Goal: Transaction & Acquisition: Purchase product/service

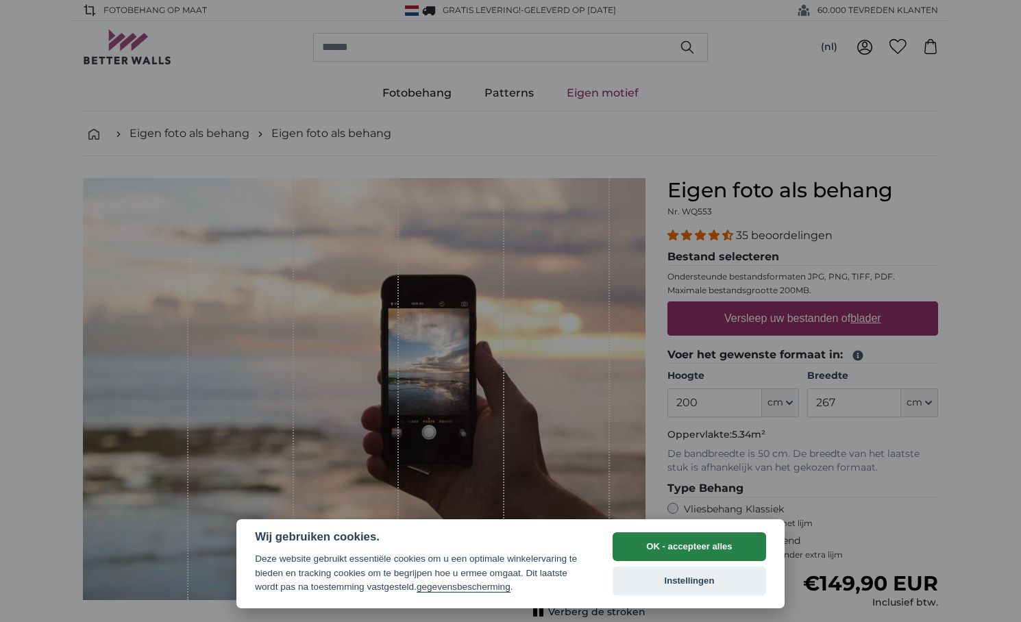
click at [717, 551] on button "OK - accepteer alles" at bounding box center [689, 546] width 153 height 29
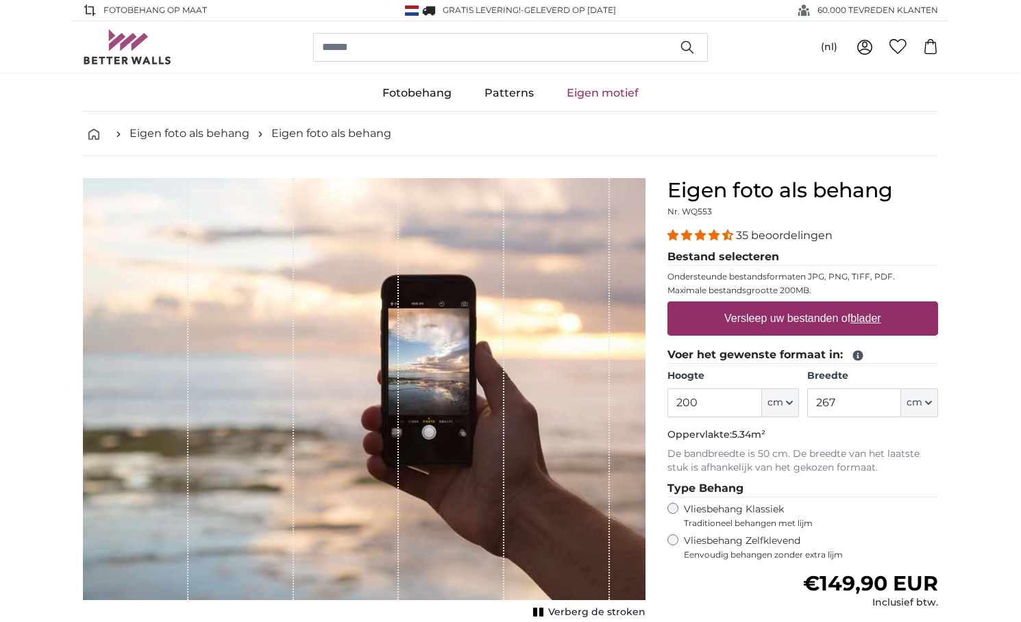
click at [791, 398] on button "cm" at bounding box center [780, 403] width 37 height 29
click at [767, 438] on link "Centimeter (cm)" at bounding box center [780, 439] width 121 height 25
click at [713, 407] on input "200" at bounding box center [714, 403] width 94 height 29
type input "2"
type input "550"
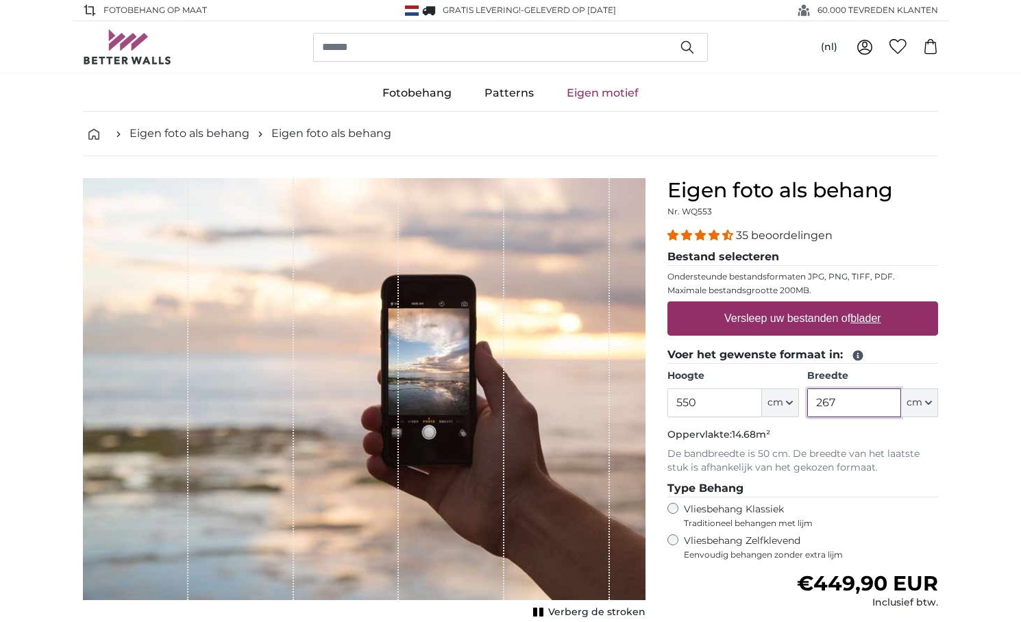
click at [841, 402] on input "267" at bounding box center [854, 403] width 94 height 29
type input "2"
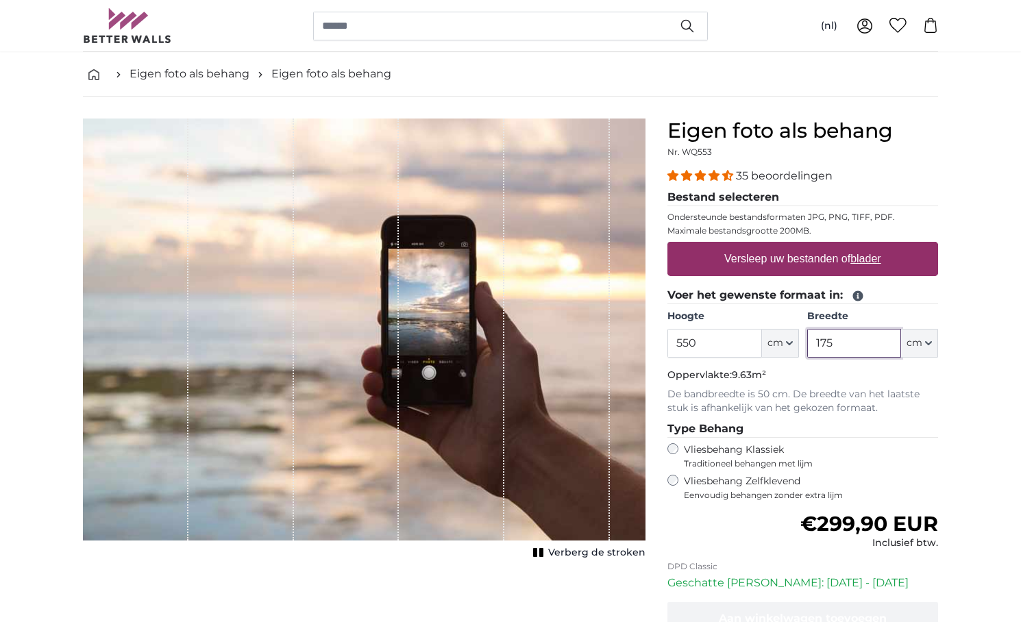
scroll to position [81, 0]
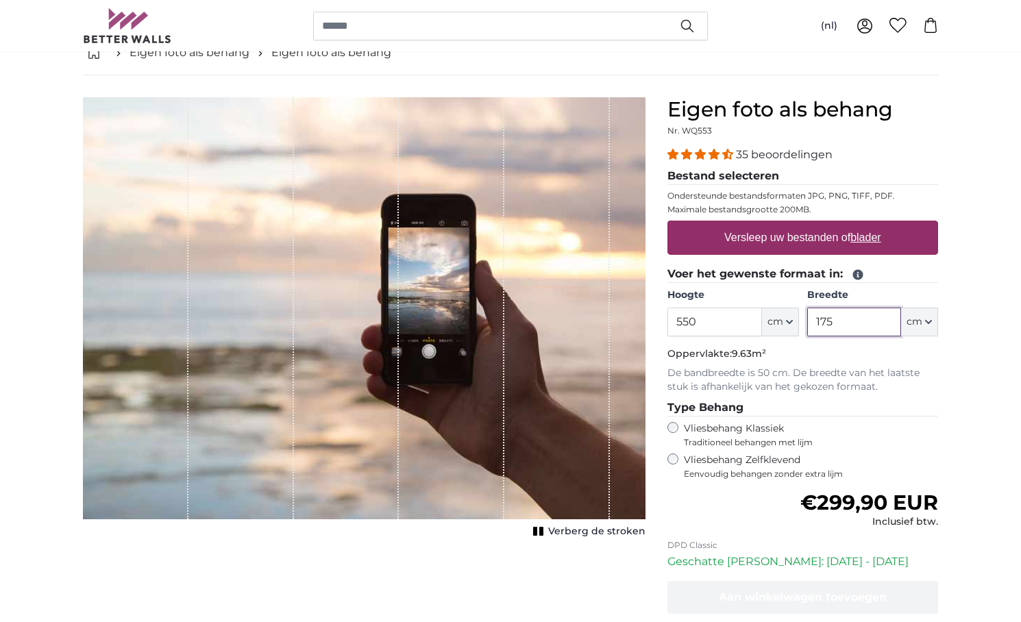
type input "175"
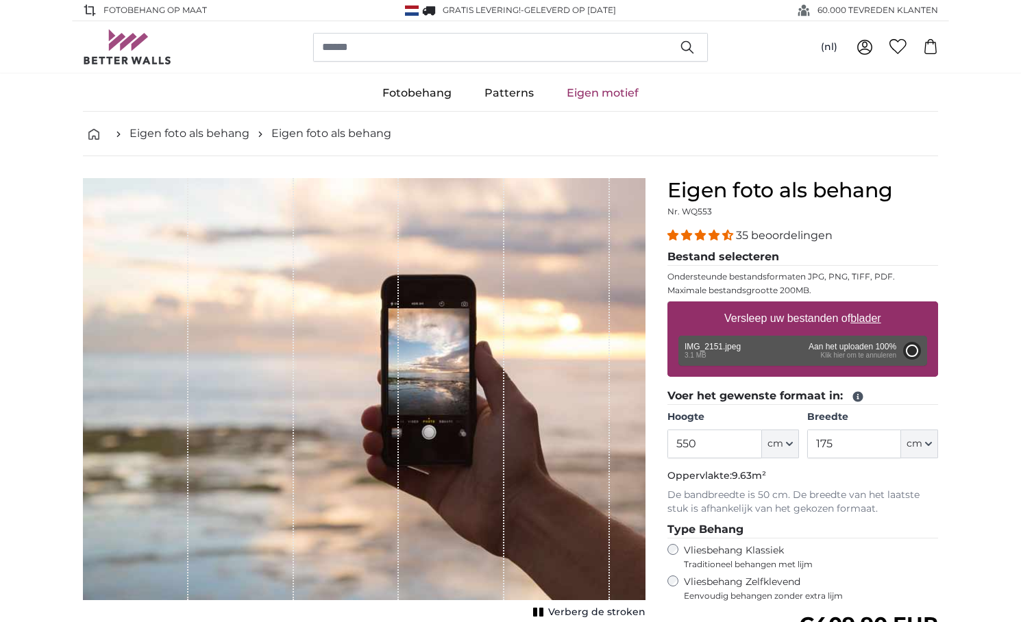
type input "200"
type input "150"
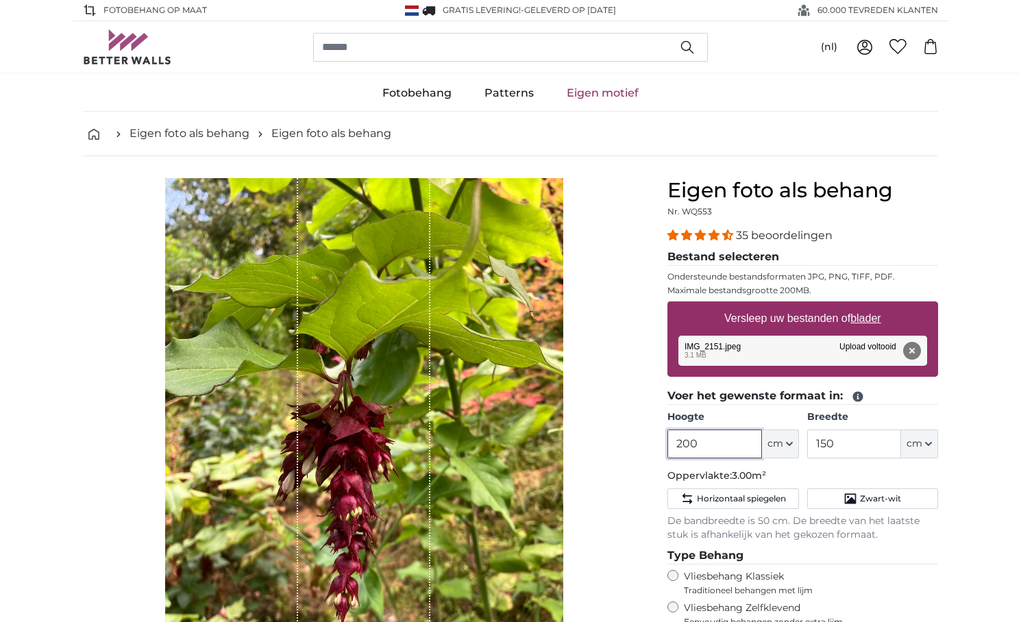
click at [700, 444] on input "200" at bounding box center [714, 444] width 94 height 29
type input "2"
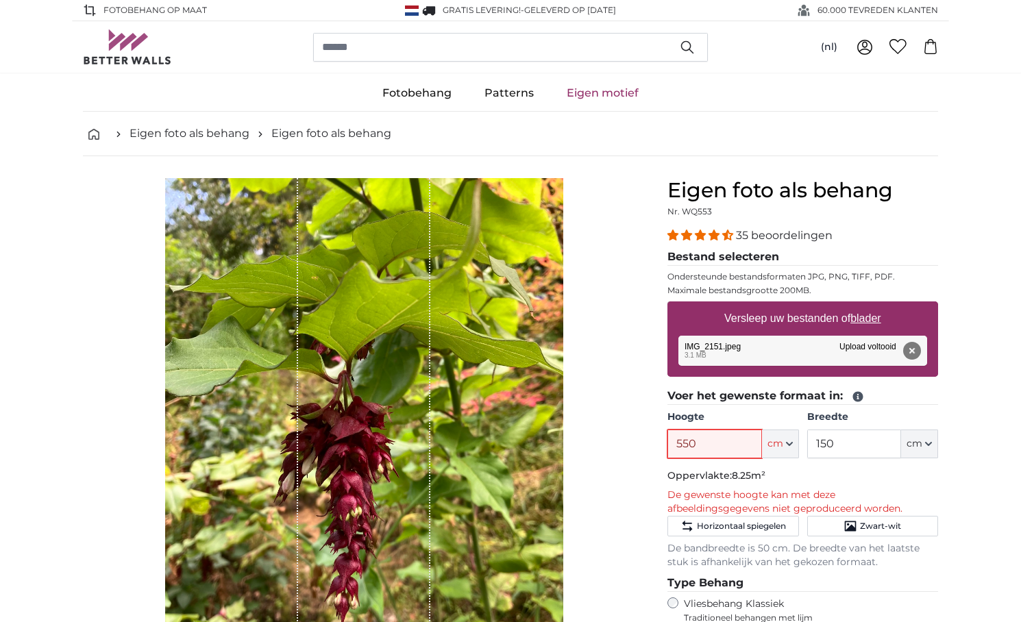
type input "550"
click at [859, 479] on p "Oppervlakte: 8.25m²" at bounding box center [802, 476] width 271 height 14
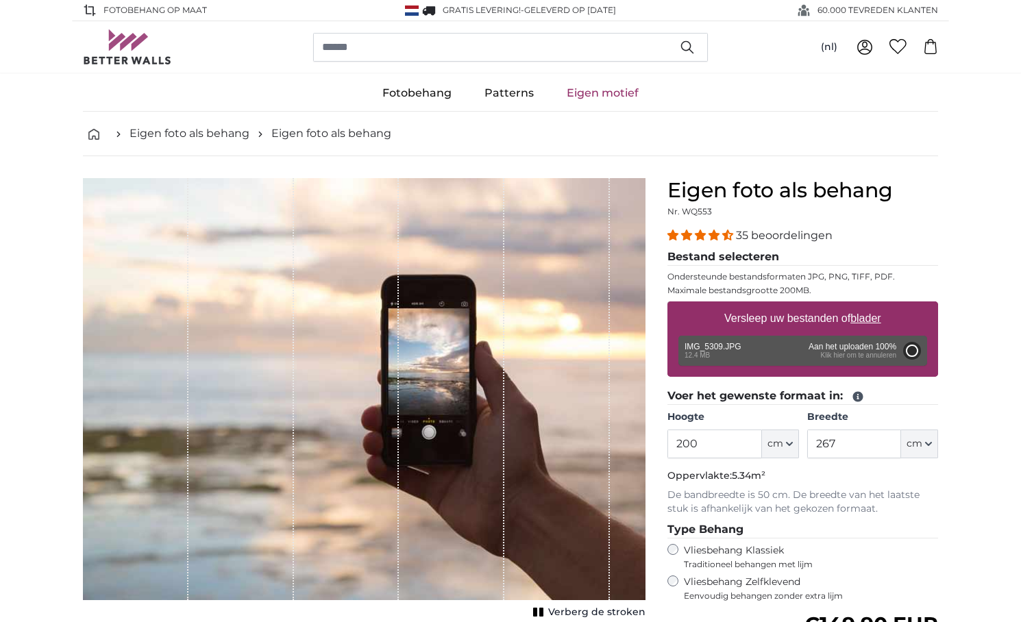
type input "134"
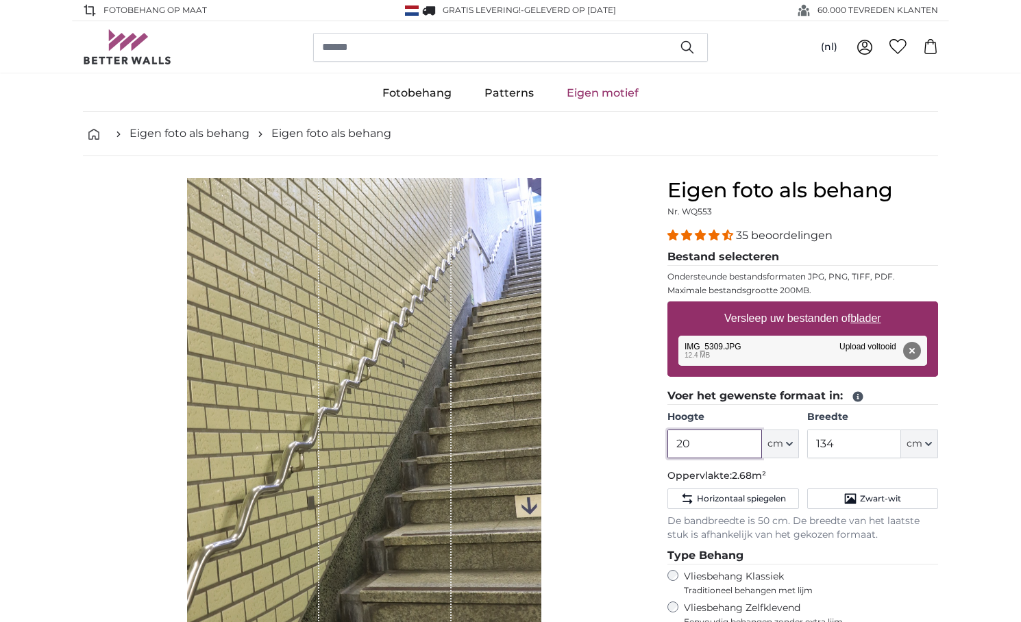
type input "2"
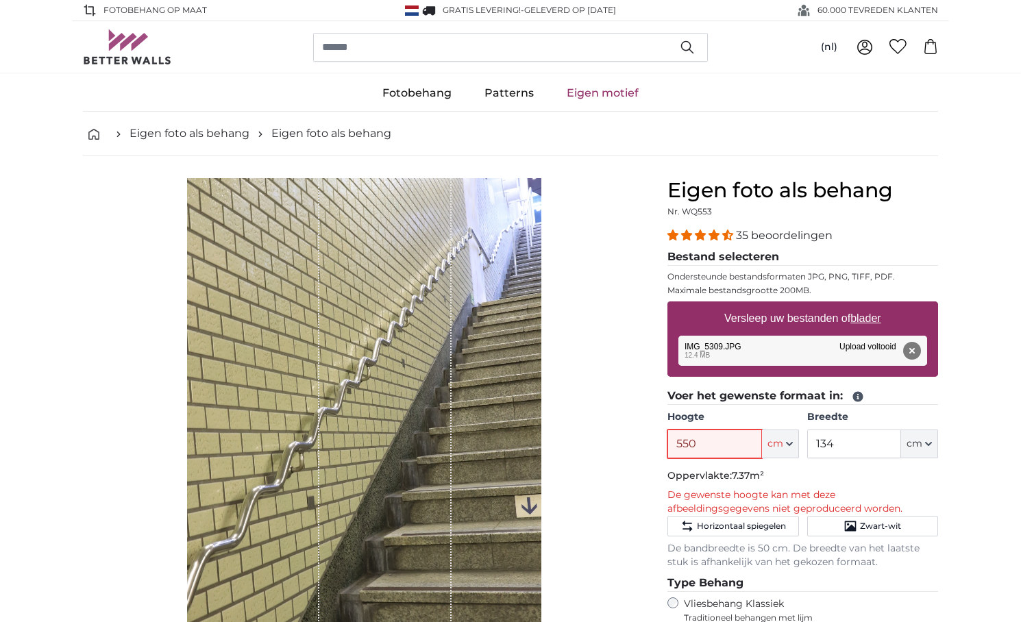
type input "550"
click at [824, 476] on p "Oppervlakte: 7.37m²" at bounding box center [802, 476] width 271 height 14
click at [836, 445] on input "134" at bounding box center [854, 444] width 94 height 29
type input "150"
click at [861, 480] on p "Oppervlakte: 8.25m²" at bounding box center [802, 476] width 271 height 14
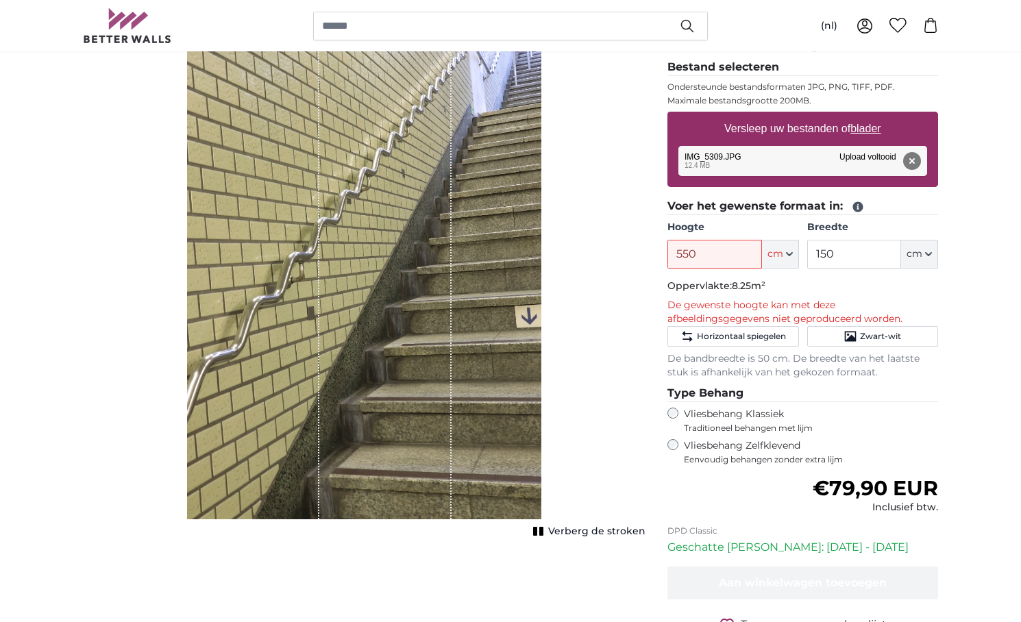
scroll to position [191, 0]
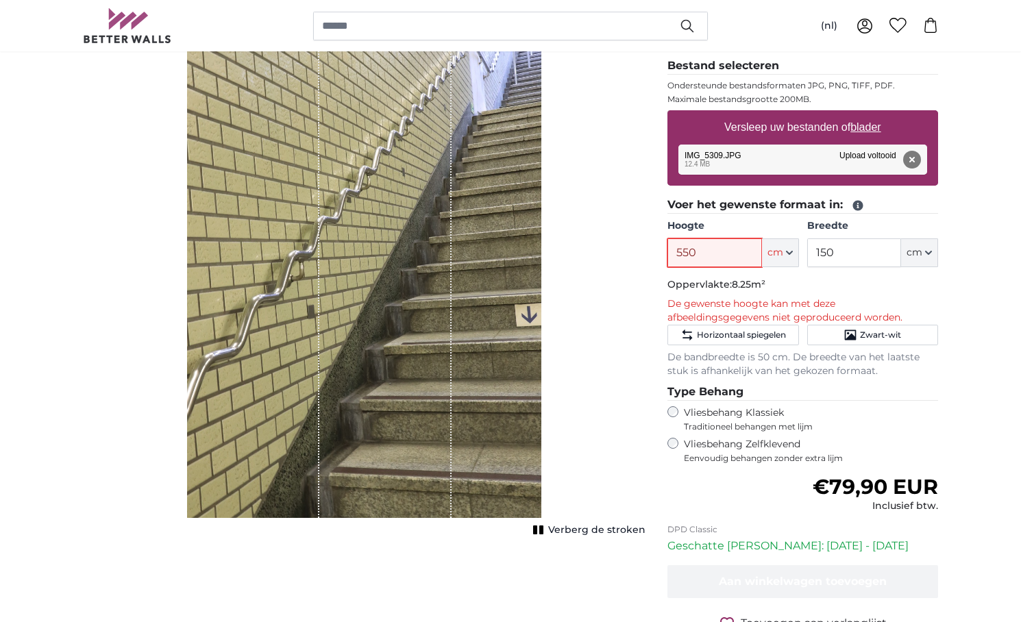
click at [702, 253] on input "550" at bounding box center [714, 252] width 94 height 29
type input "5"
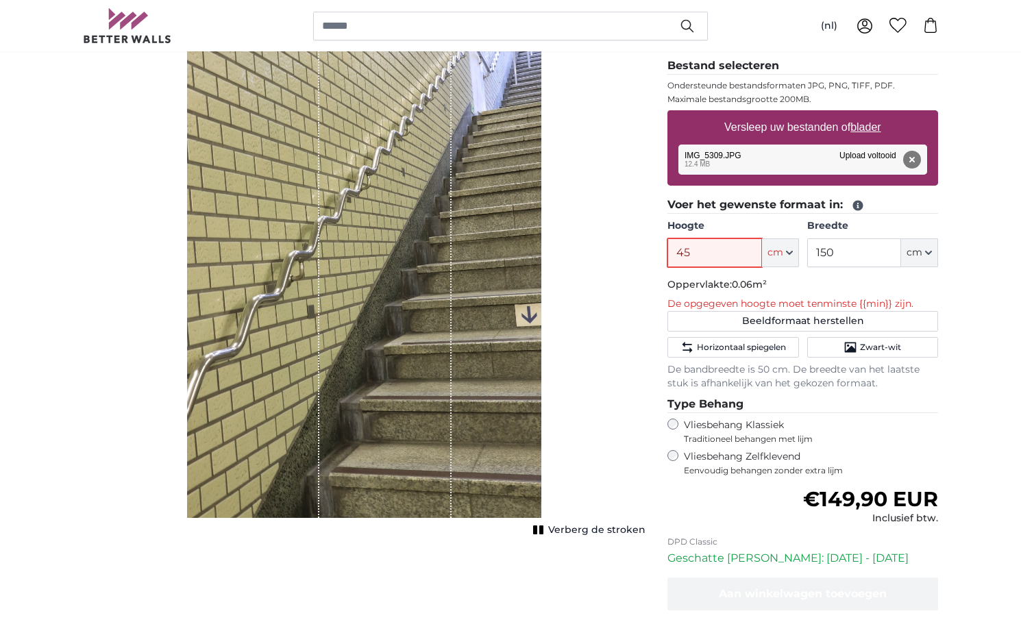
type input "450"
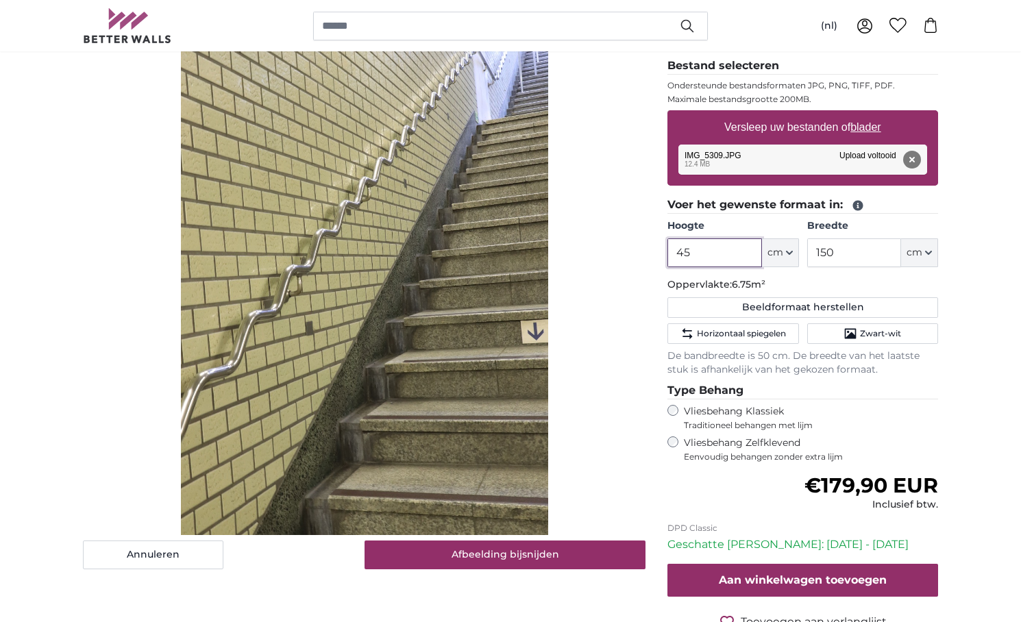
type input "4"
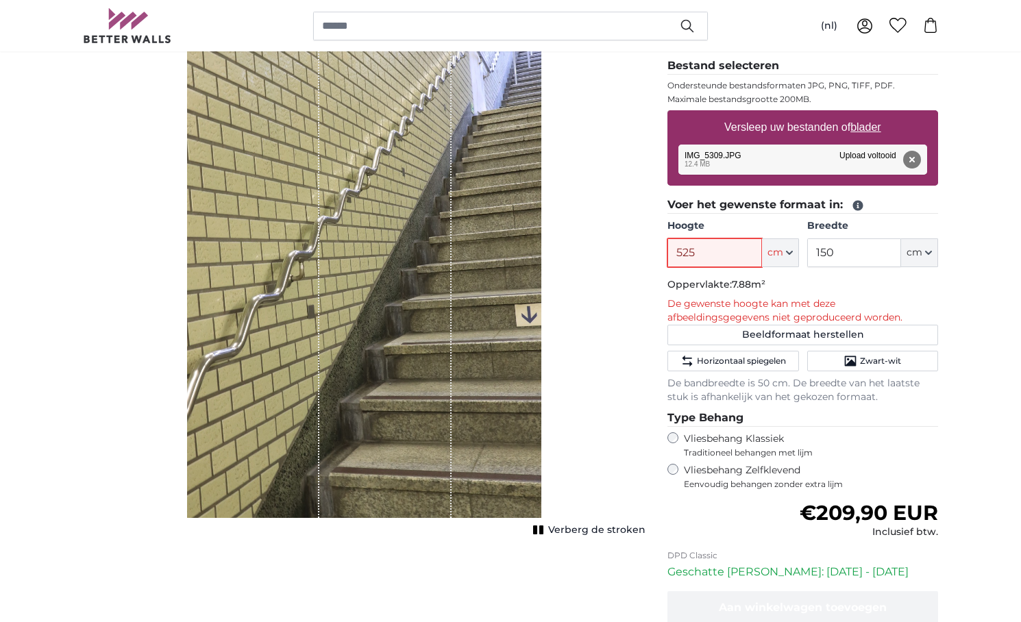
click at [698, 250] on input "525" at bounding box center [714, 252] width 94 height 29
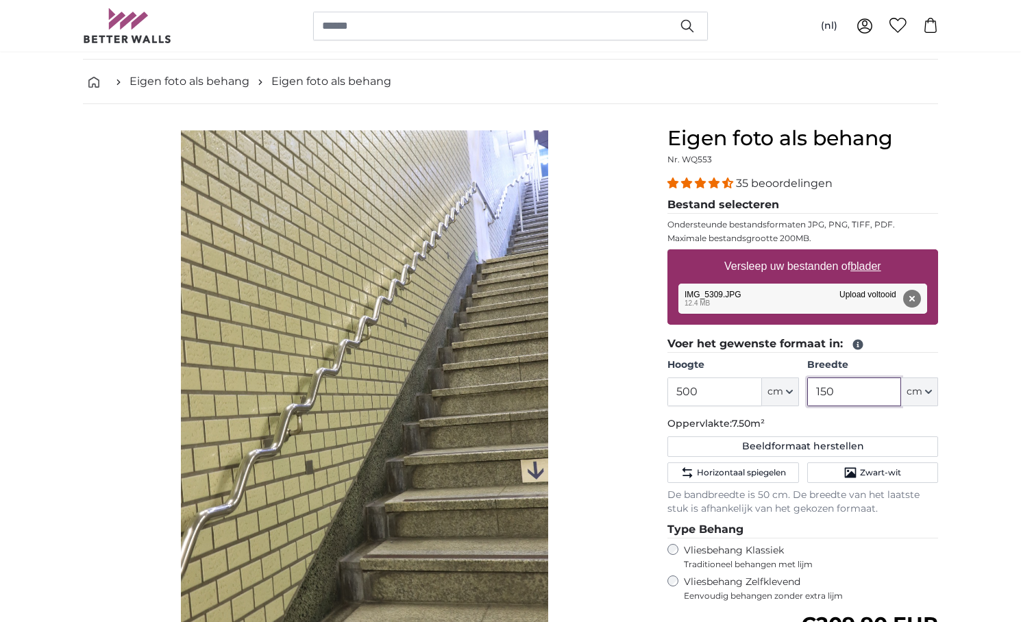
scroll to position [53, 0]
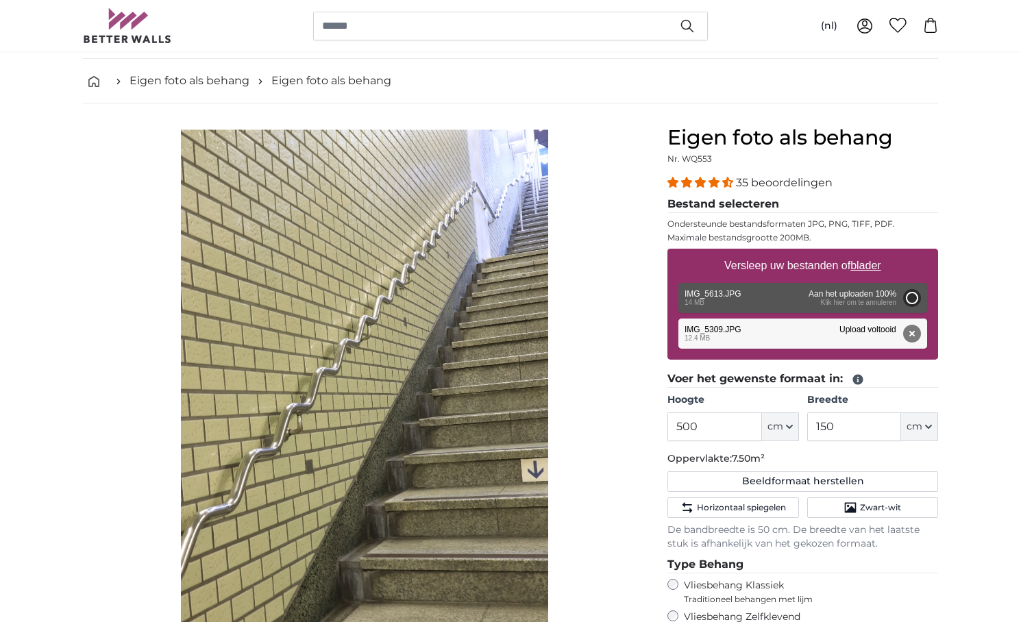
type input "200"
type input "134"
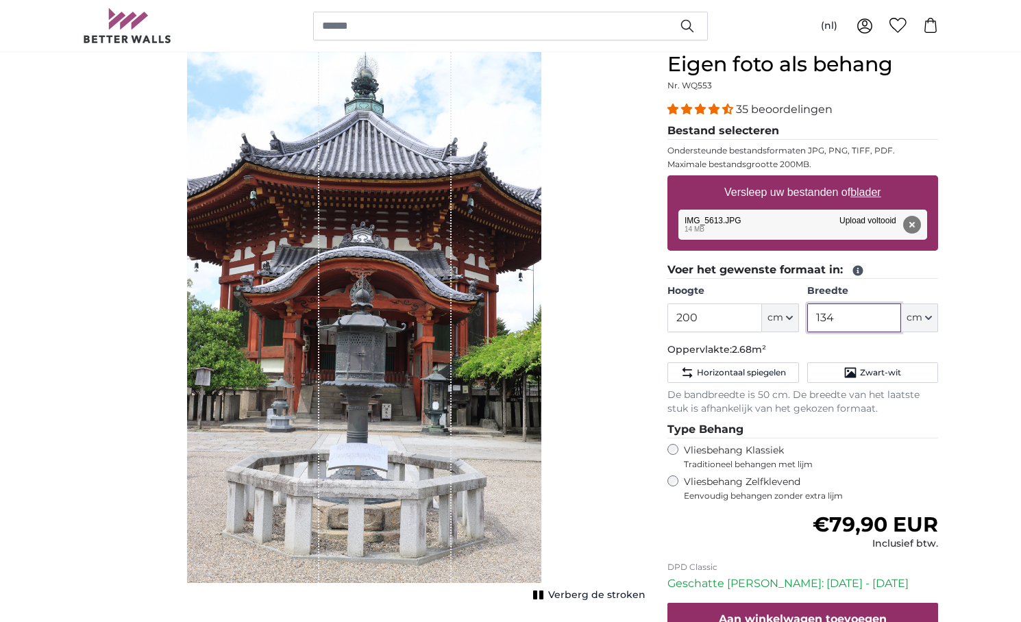
scroll to position [121, 0]
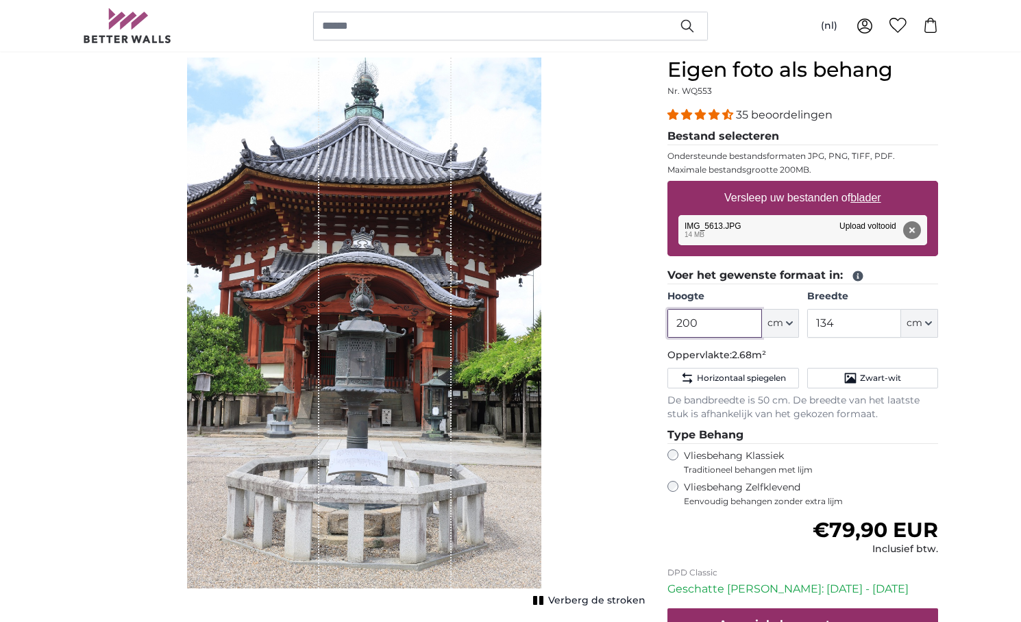
click at [683, 322] on input "200" at bounding box center [714, 323] width 94 height 29
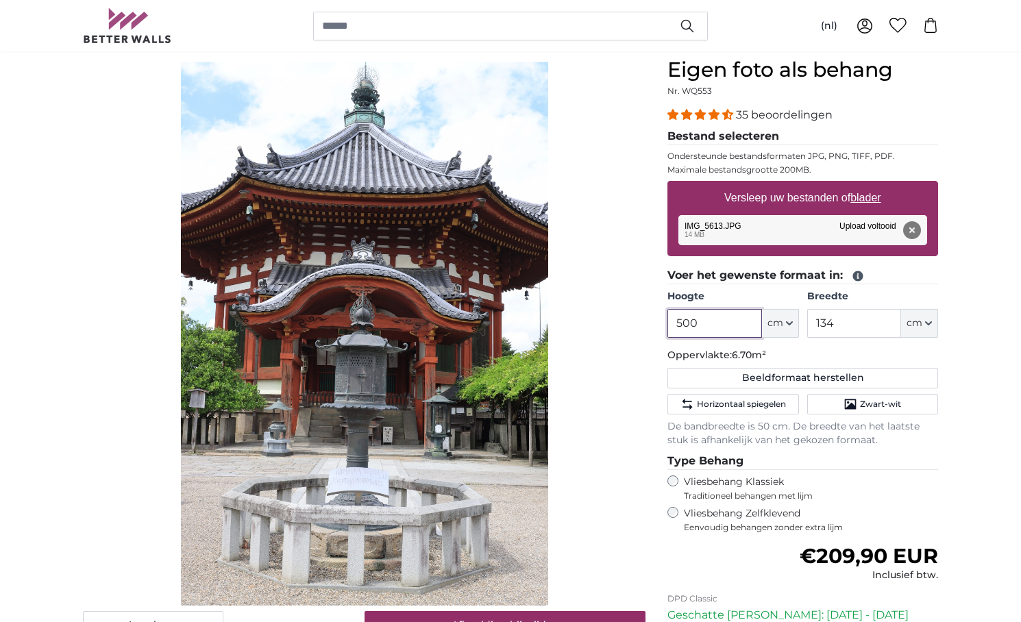
type input "500"
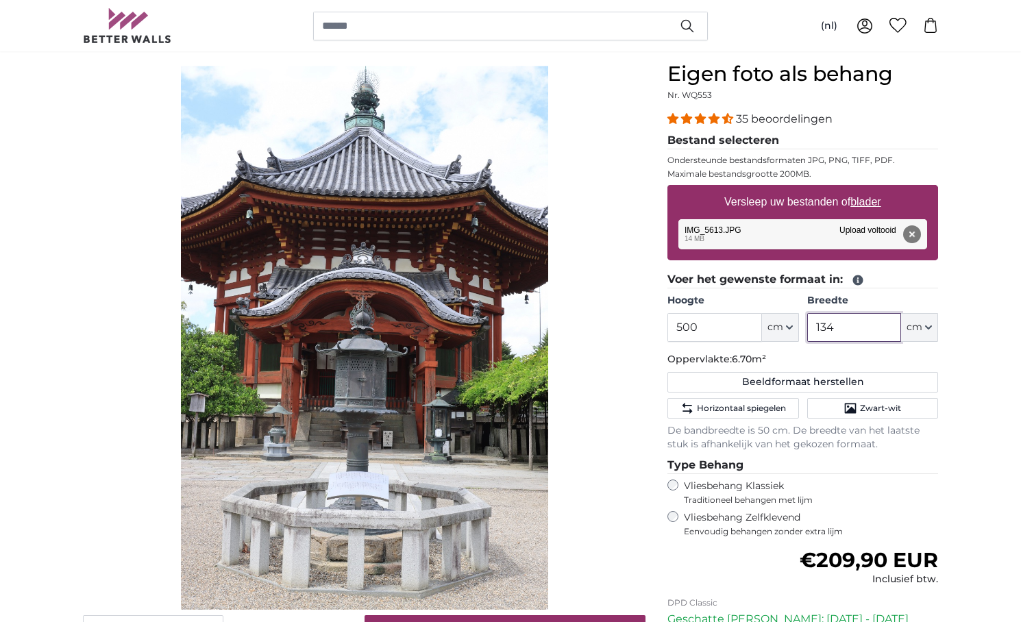
scroll to position [111, 0]
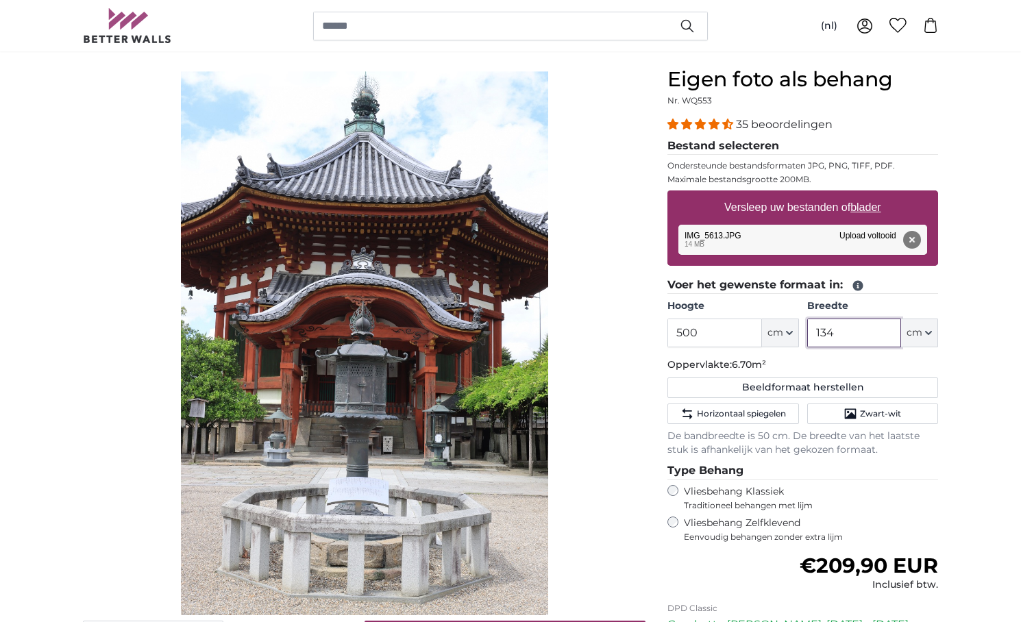
click at [841, 333] on input "134" at bounding box center [854, 333] width 94 height 29
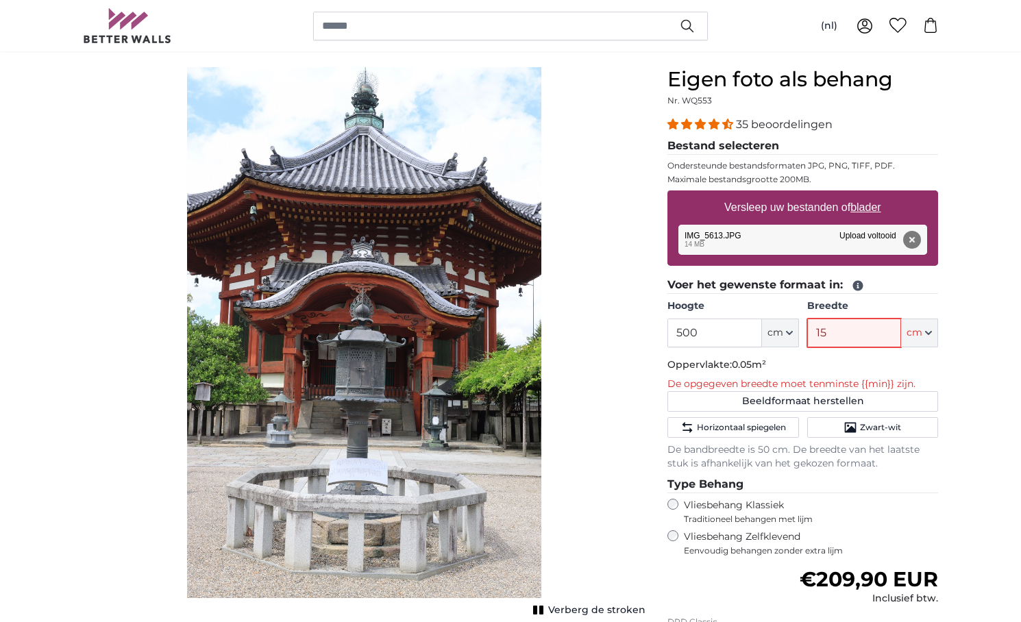
type input "150"
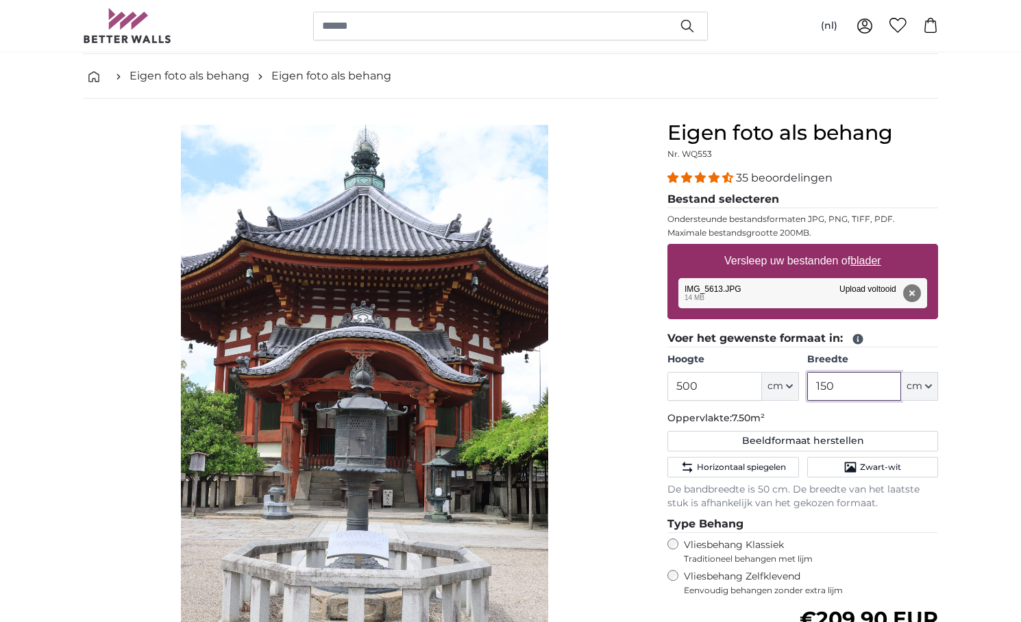
scroll to position [56, 0]
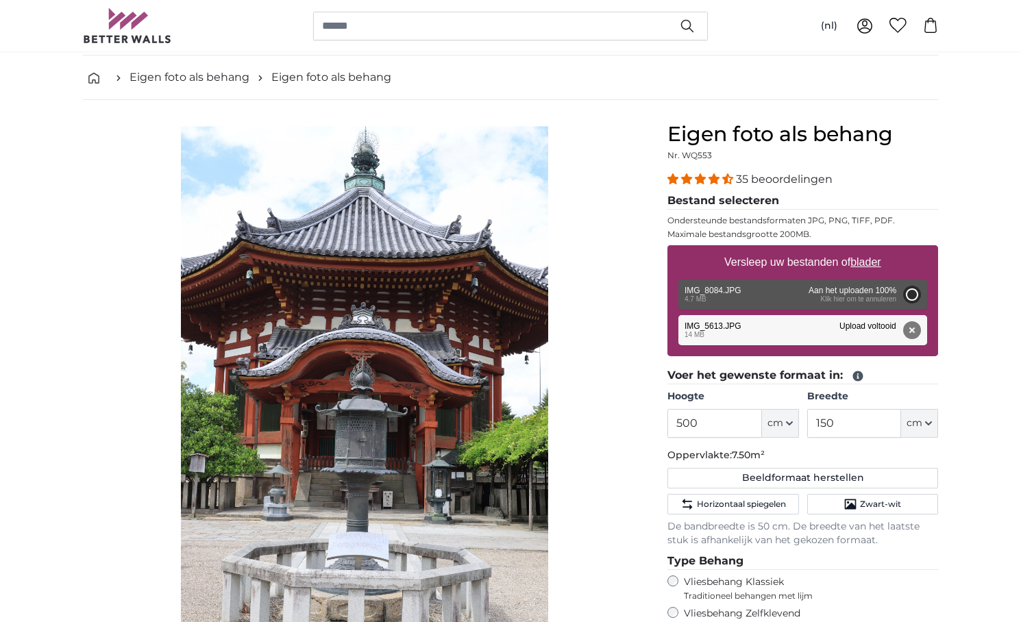
type input "200"
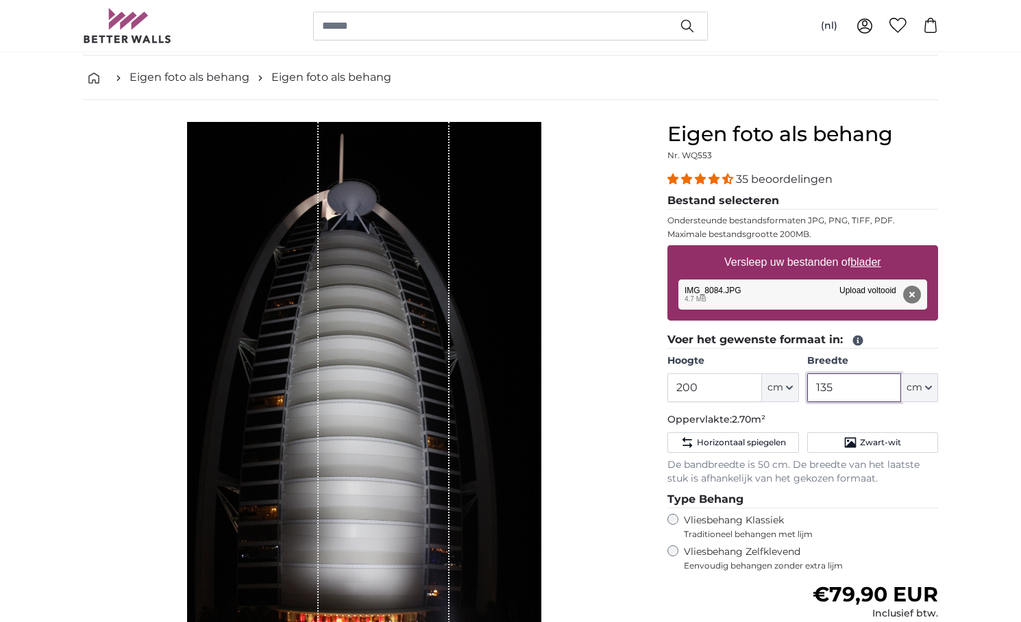
type input "135"
click at [686, 391] on input "200" at bounding box center [714, 387] width 94 height 29
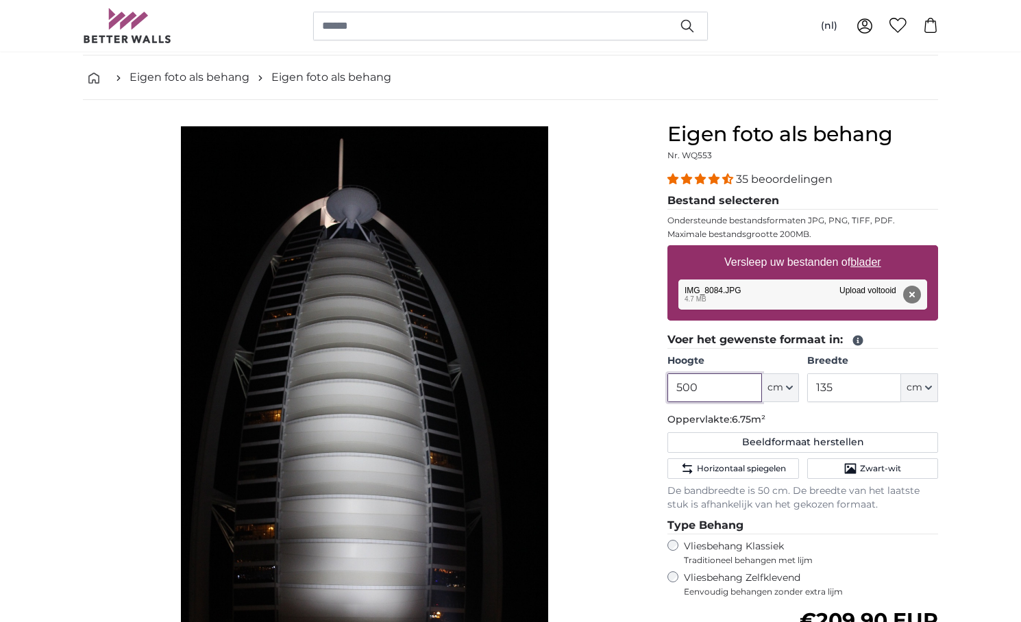
type input "500"
click at [838, 390] on input "135" at bounding box center [854, 387] width 94 height 29
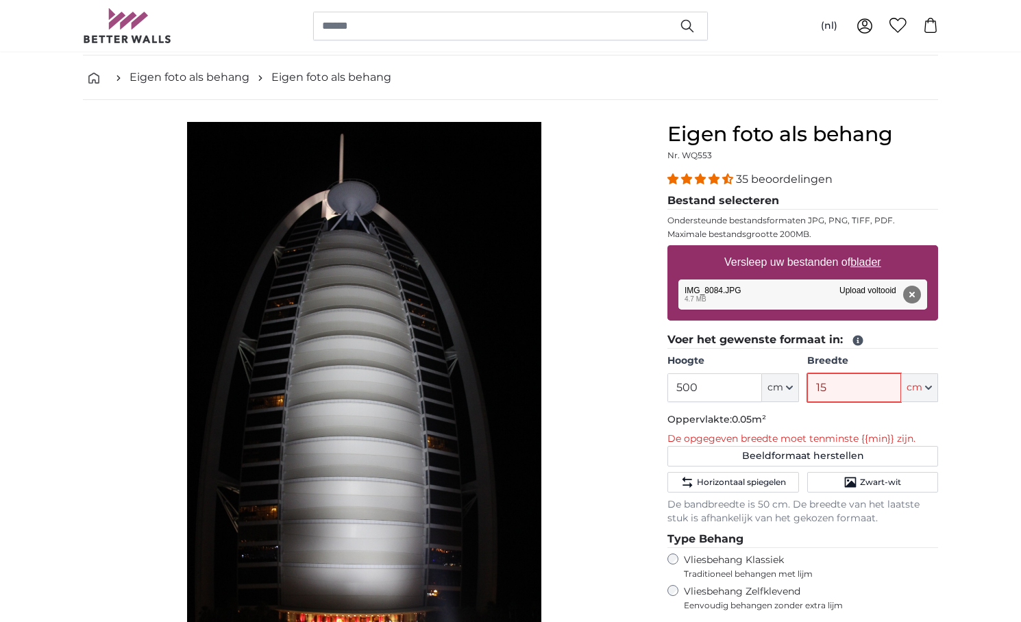
type input "150"
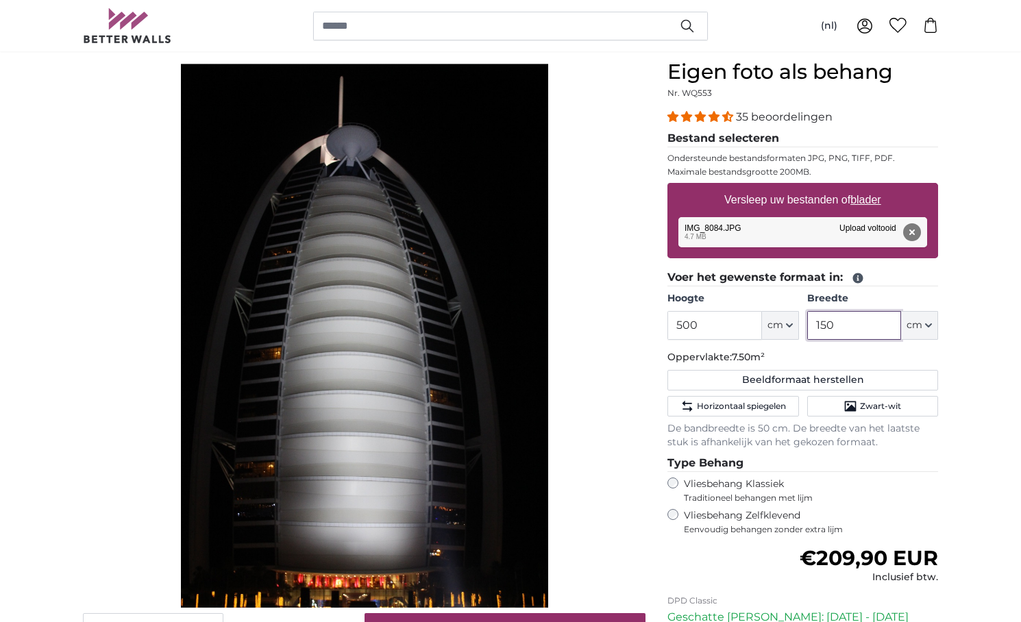
scroll to position [118, 0]
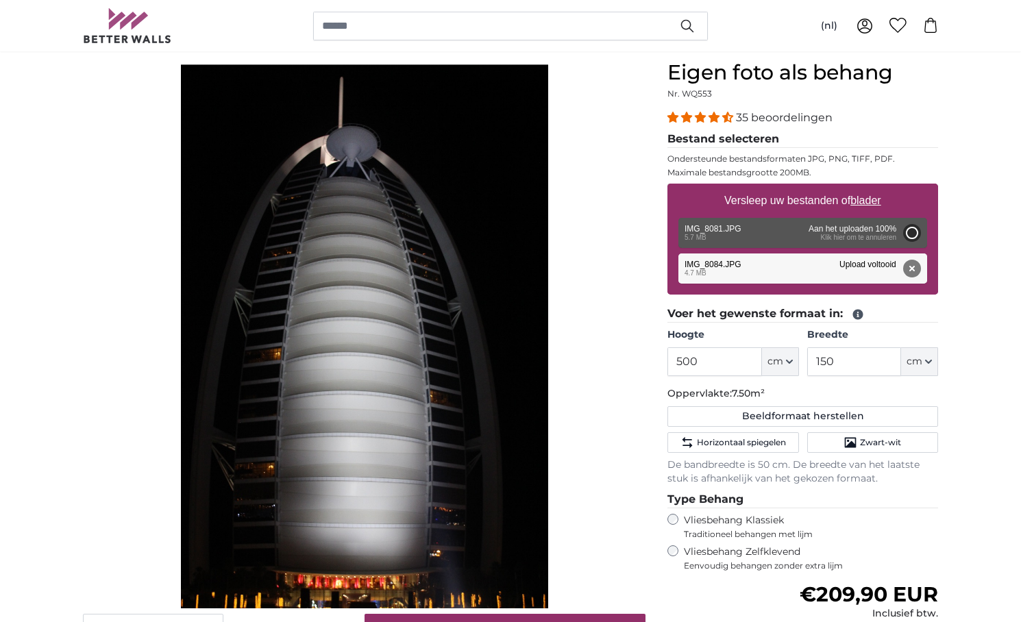
type input "200"
type input "134"
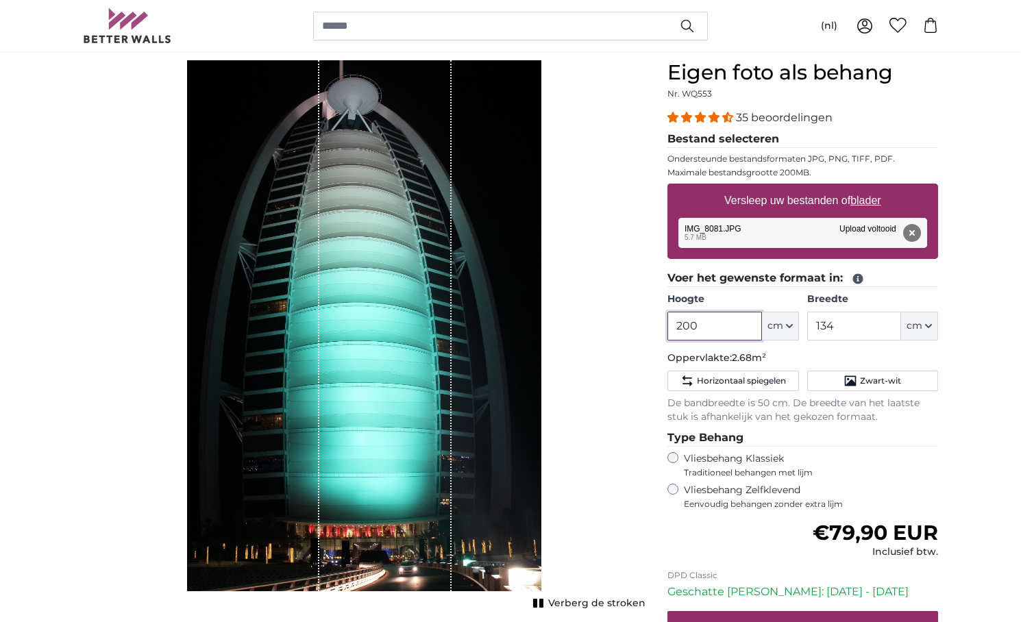
click at [683, 325] on input "200" at bounding box center [714, 326] width 94 height 29
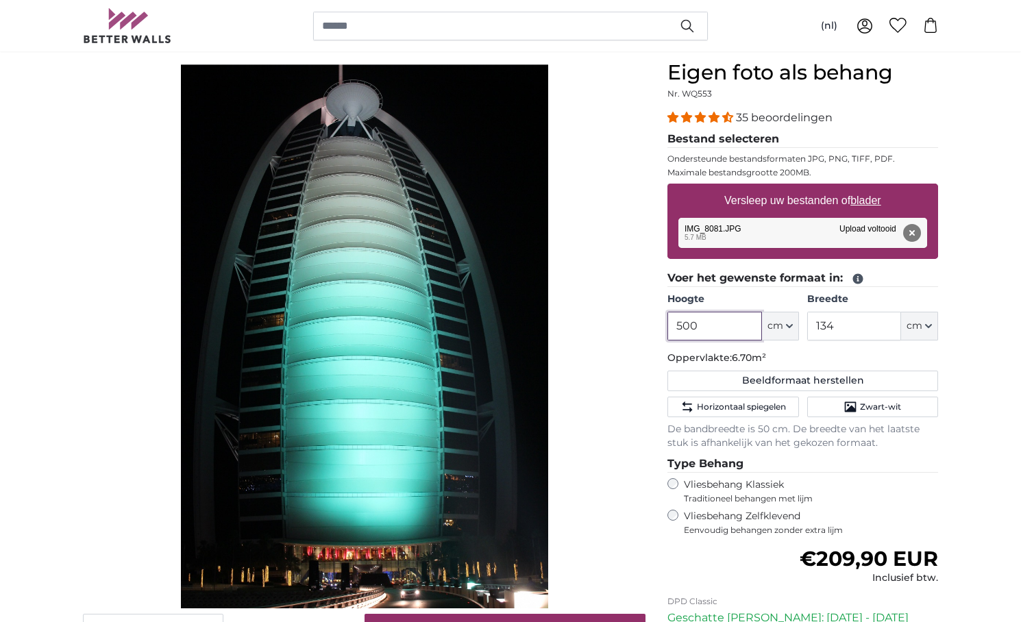
type input "500"
click at [838, 325] on input "134" at bounding box center [854, 326] width 94 height 29
type input "150"
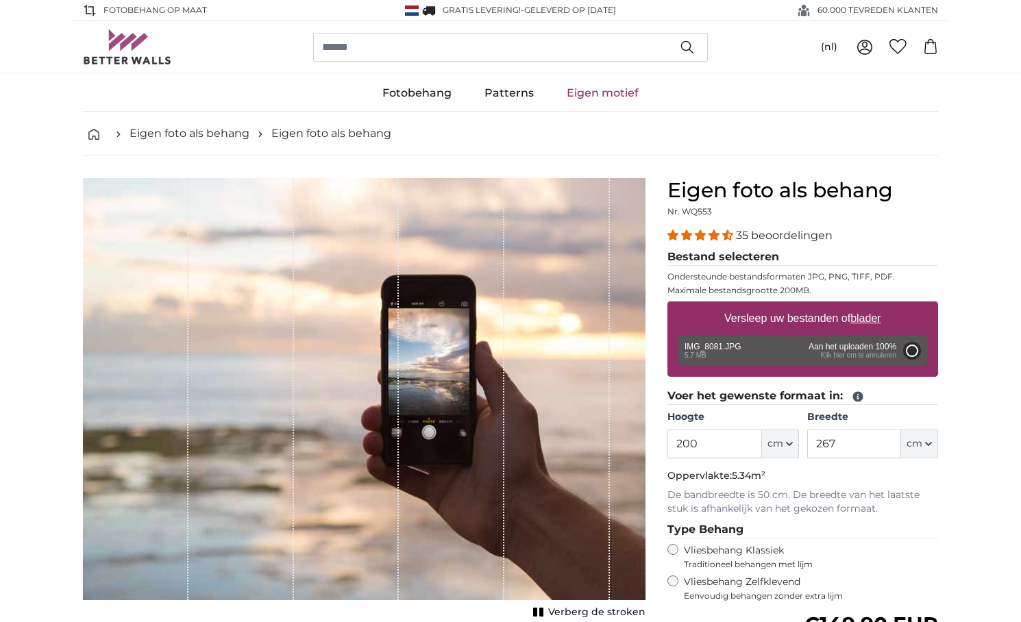
type input "134"
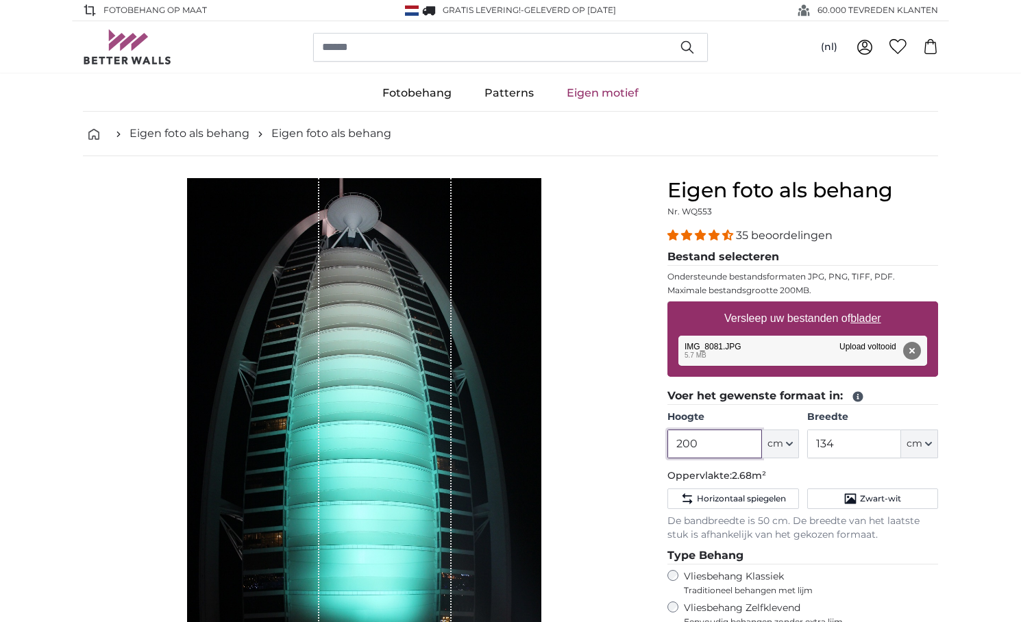
click at [685, 442] on input "200" at bounding box center [714, 444] width 94 height 29
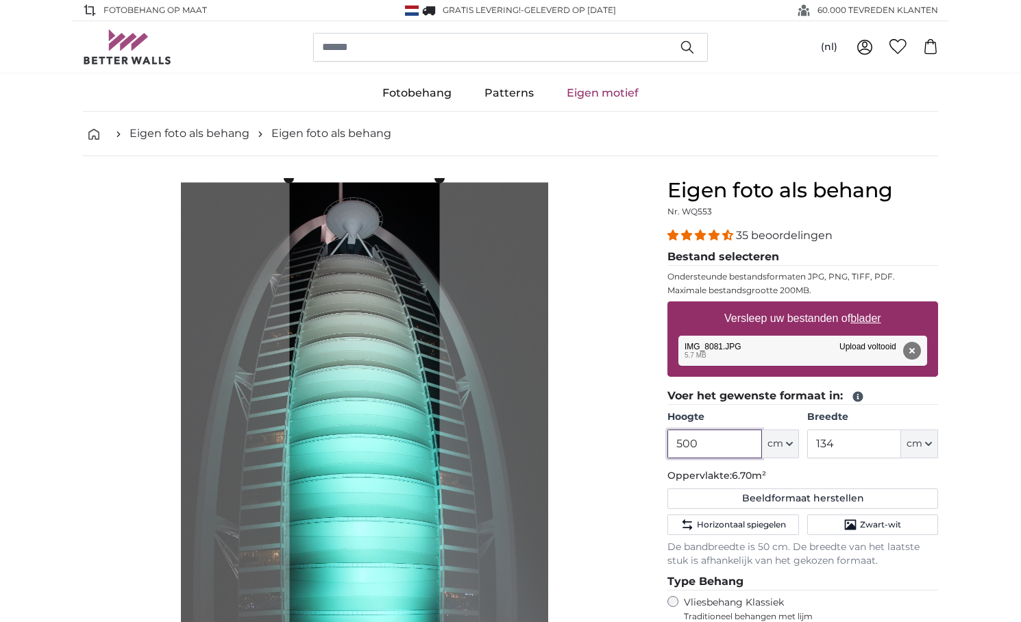
type input "500"
click at [833, 445] on input "134" at bounding box center [854, 444] width 94 height 29
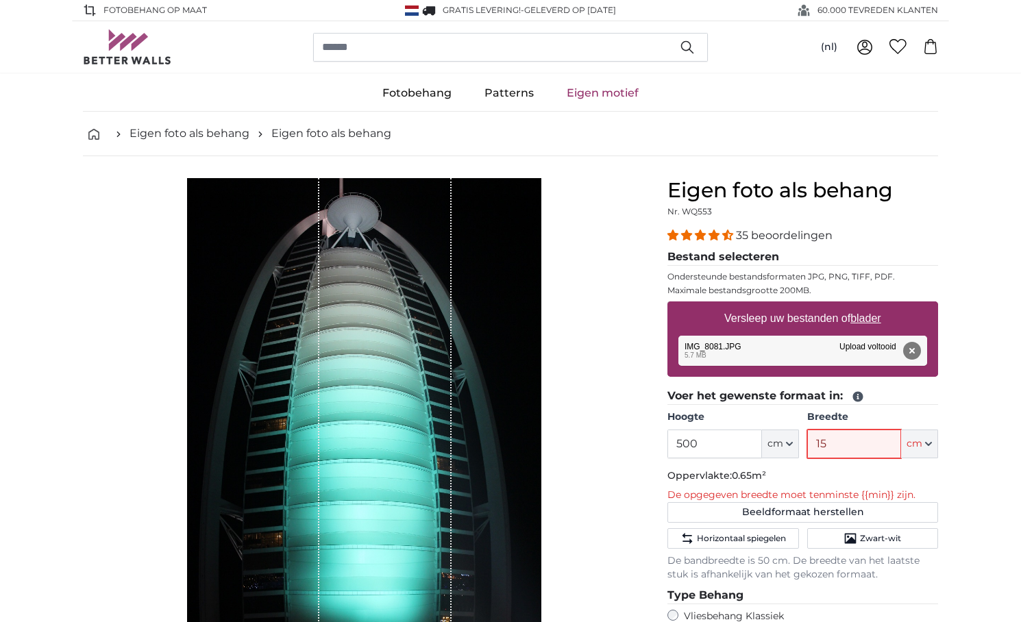
type input "150"
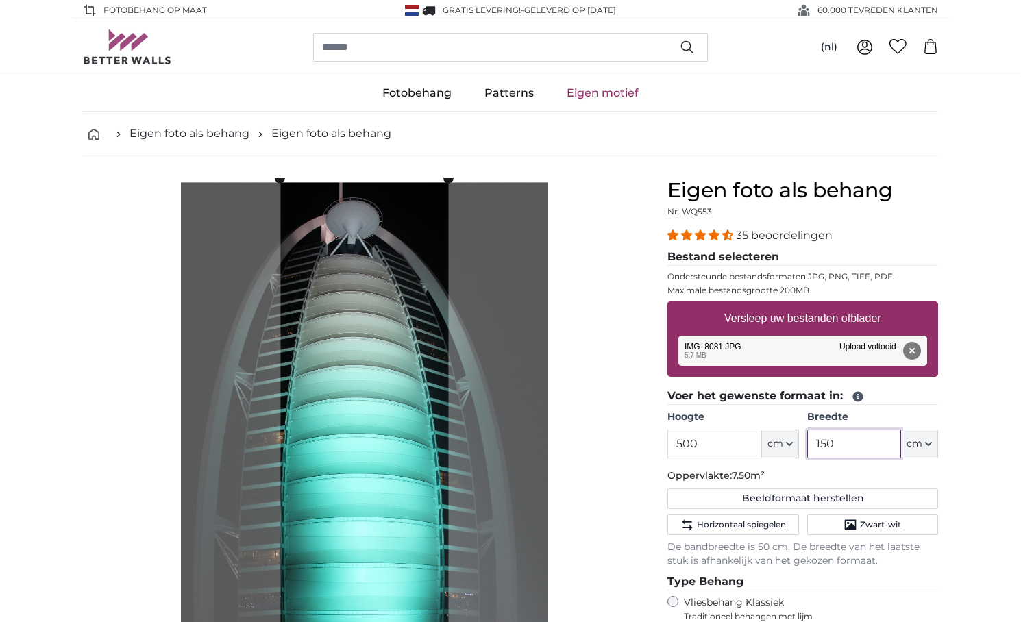
type input "150"
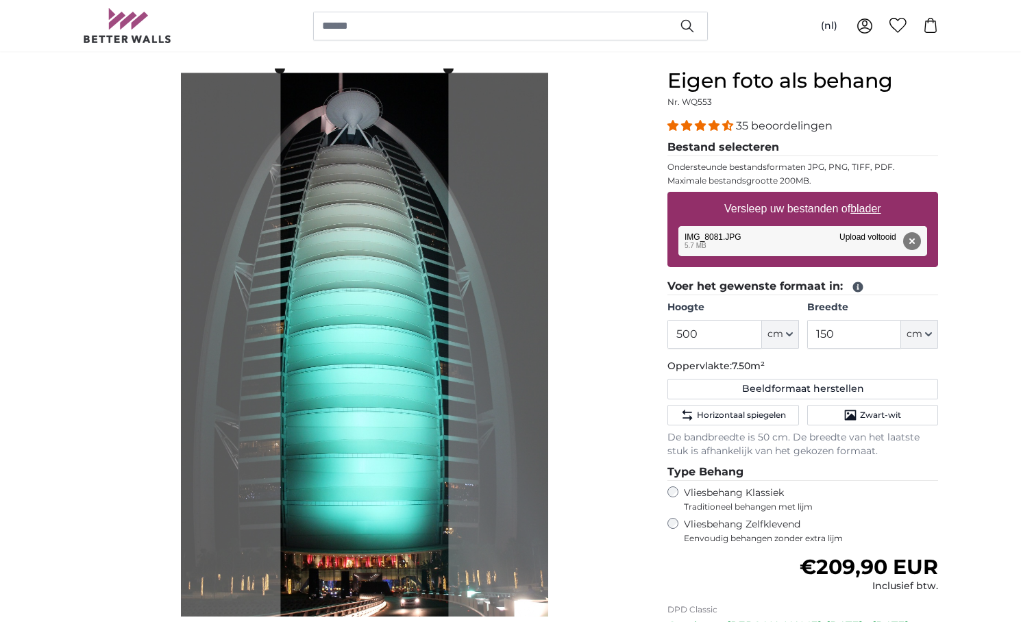
scroll to position [94, 0]
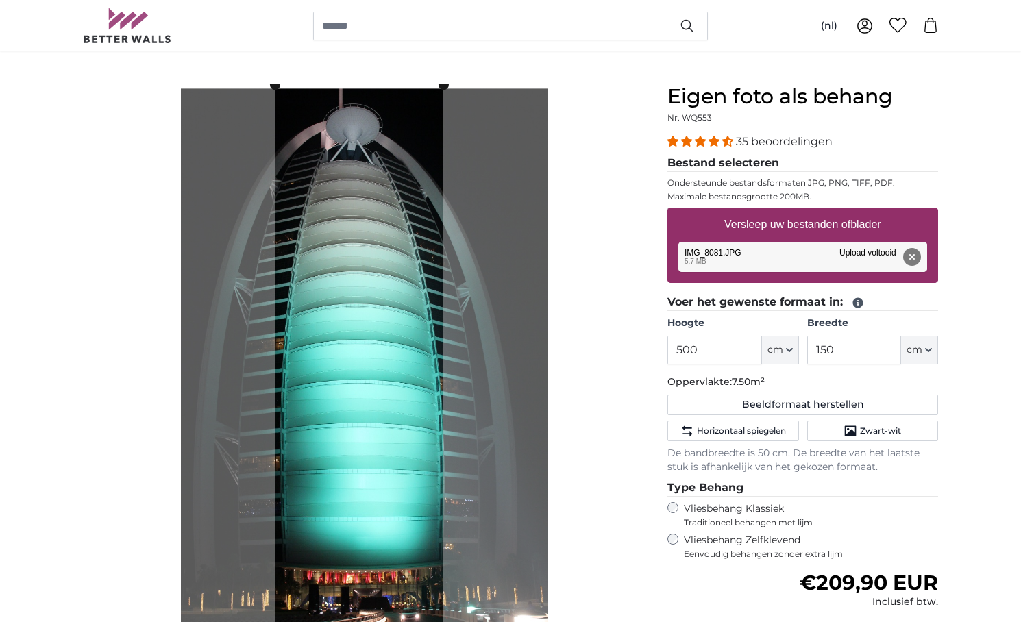
click at [371, 173] on cropper-handle at bounding box center [359, 365] width 168 height 560
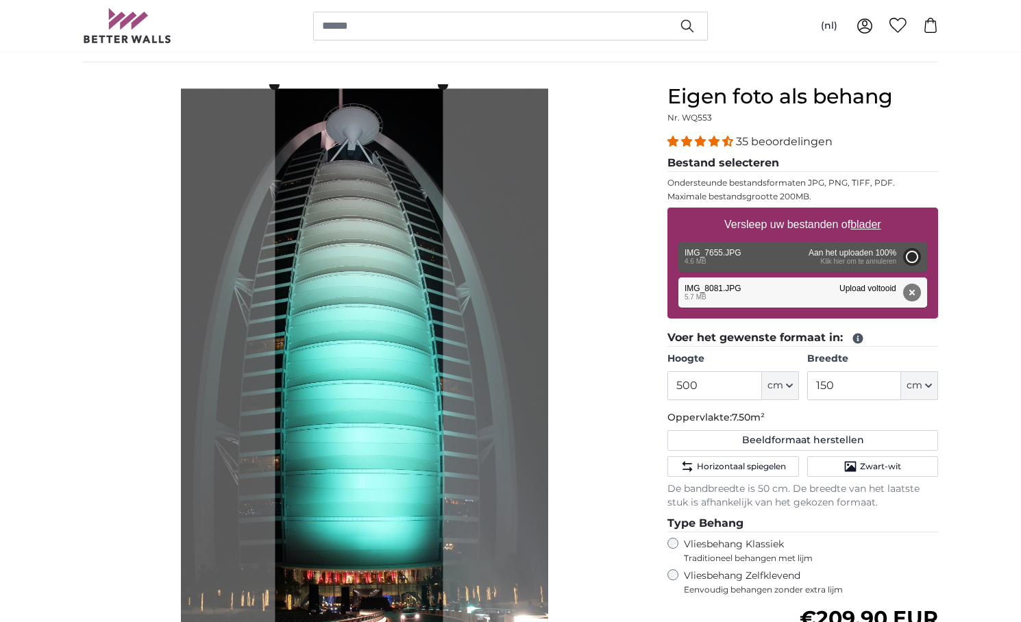
type input "200"
type input "134"
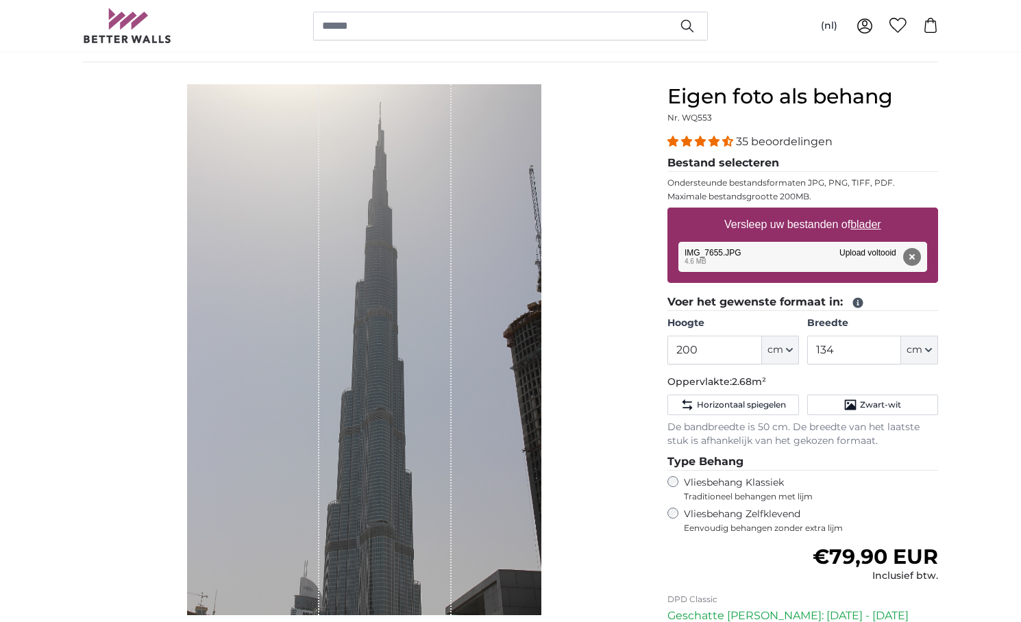
drag, startPoint x: 384, startPoint y: 283, endPoint x: 365, endPoint y: 279, distance: 19.6
click at [365, 279] on div "1 of 1" at bounding box center [385, 349] width 132 height 531
drag, startPoint x: 365, startPoint y: 279, endPoint x: 347, endPoint y: 281, distance: 18.6
click at [347, 280] on div "1 of 1" at bounding box center [385, 349] width 132 height 531
click at [682, 353] on input "200" at bounding box center [714, 350] width 94 height 29
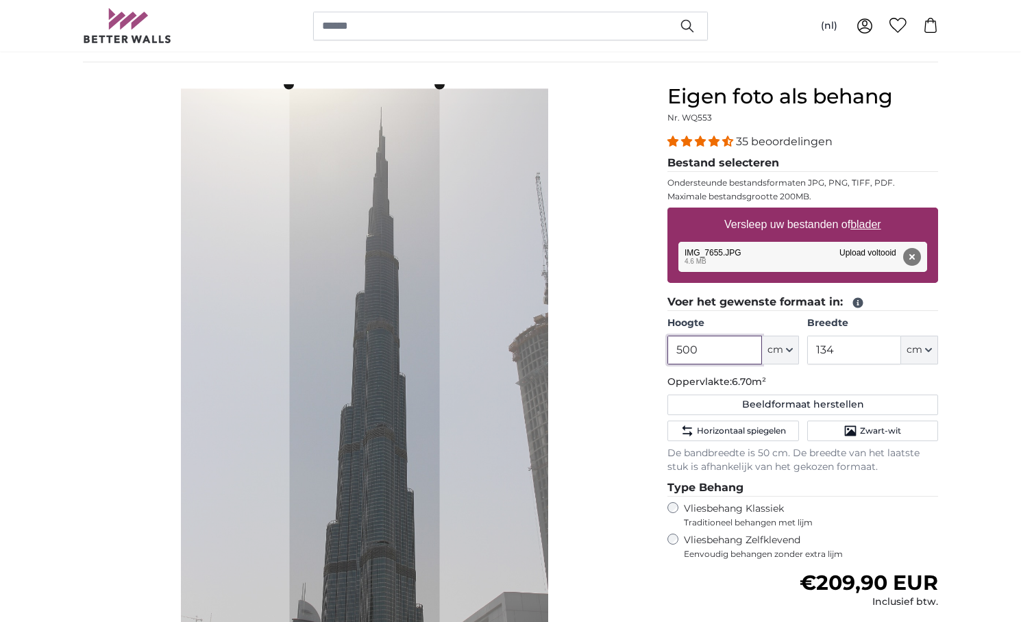
type input "500"
click at [841, 349] on input "134" at bounding box center [854, 350] width 94 height 29
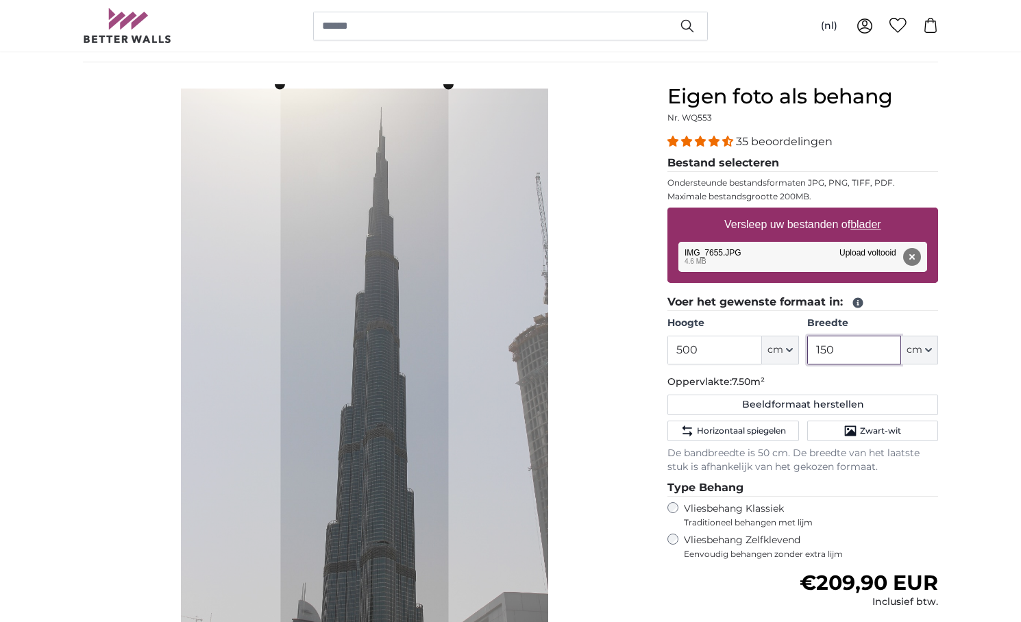
type input "150"
click at [831, 375] on p "Oppervlakte: 7.50m²" at bounding box center [802, 382] width 271 height 14
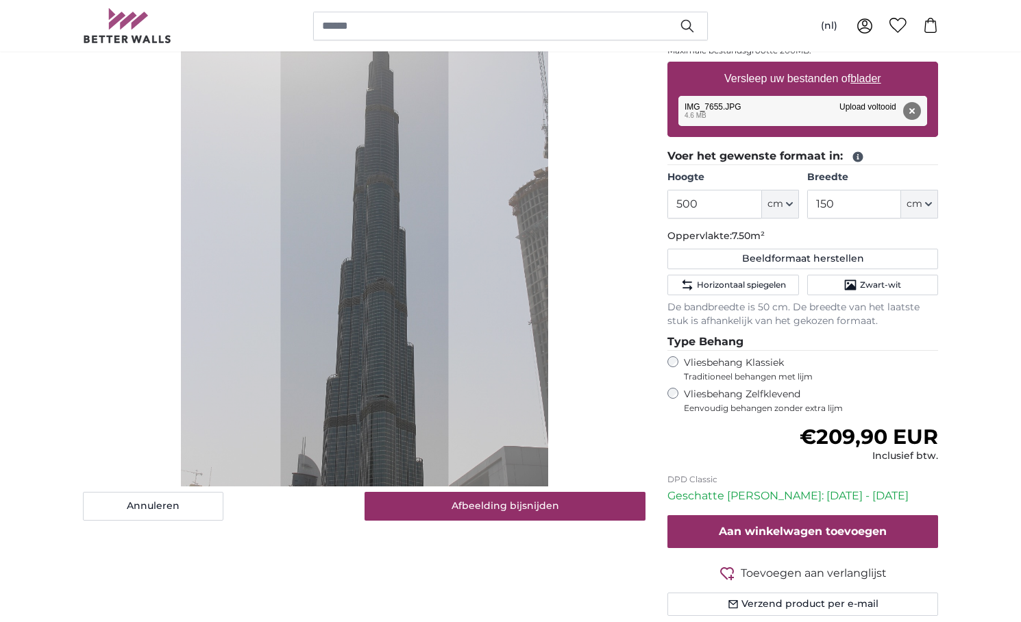
scroll to position [241, 0]
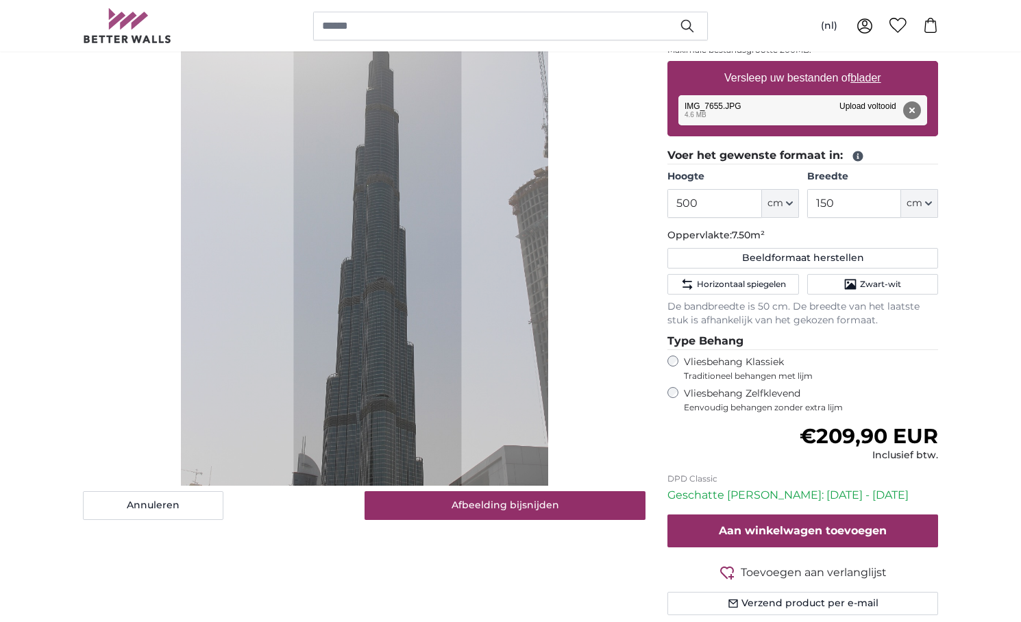
click at [403, 380] on cropper-handle at bounding box center [377, 218] width 168 height 560
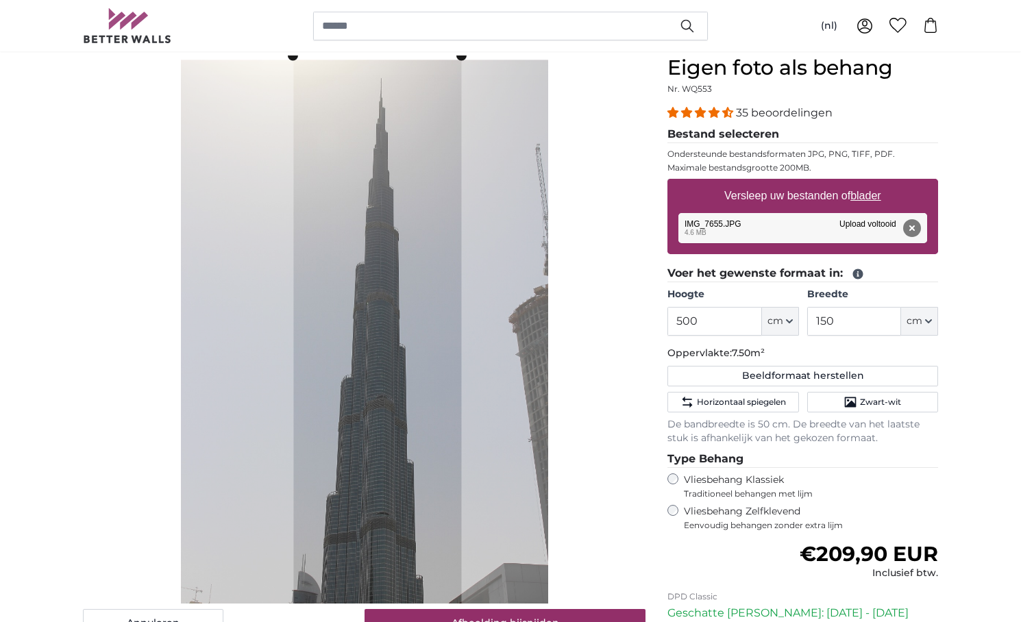
scroll to position [123, 0]
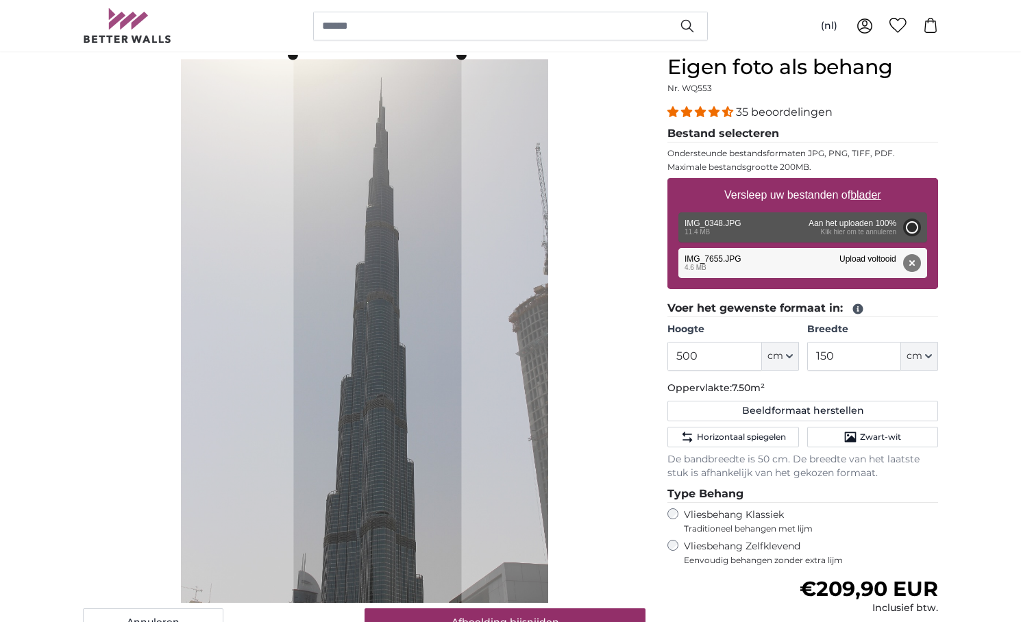
type input "200"
type input "300"
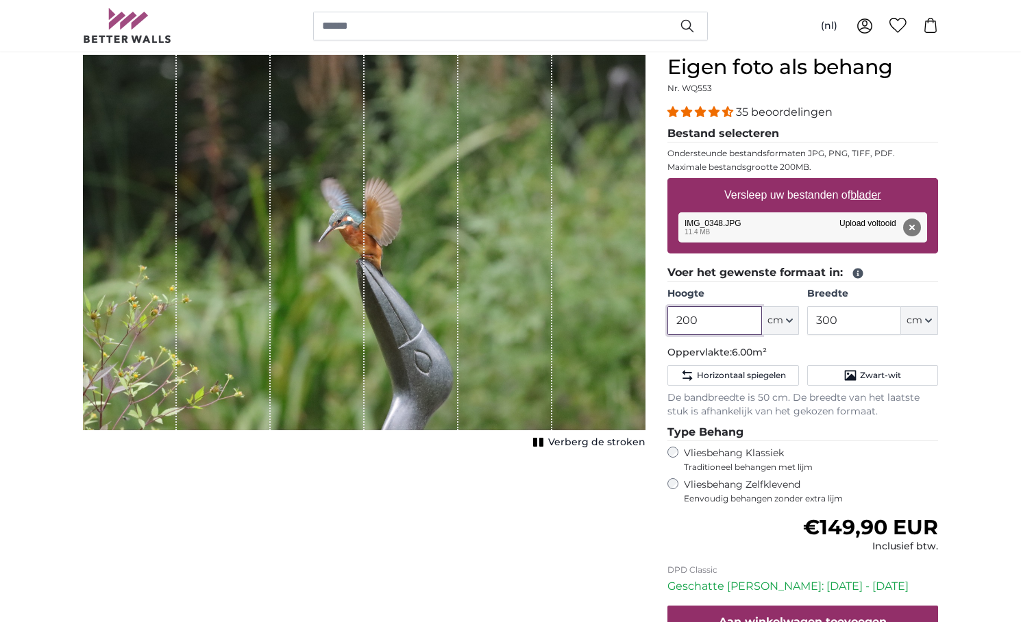
click at [685, 321] on input "200" at bounding box center [714, 320] width 94 height 29
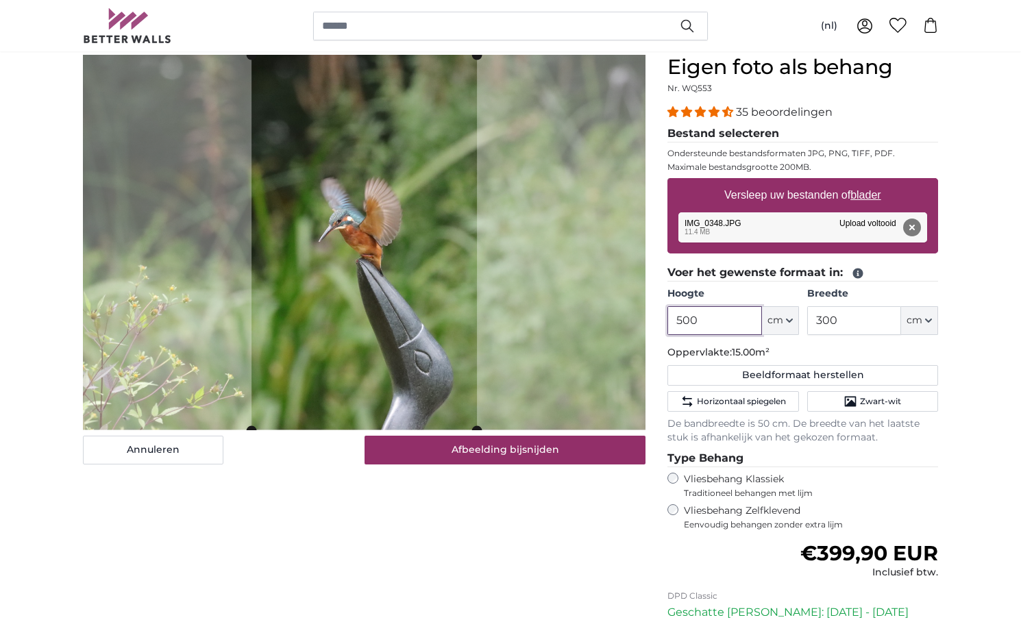
type input "500"
click at [838, 319] on input "300" at bounding box center [854, 320] width 94 height 29
type input "3"
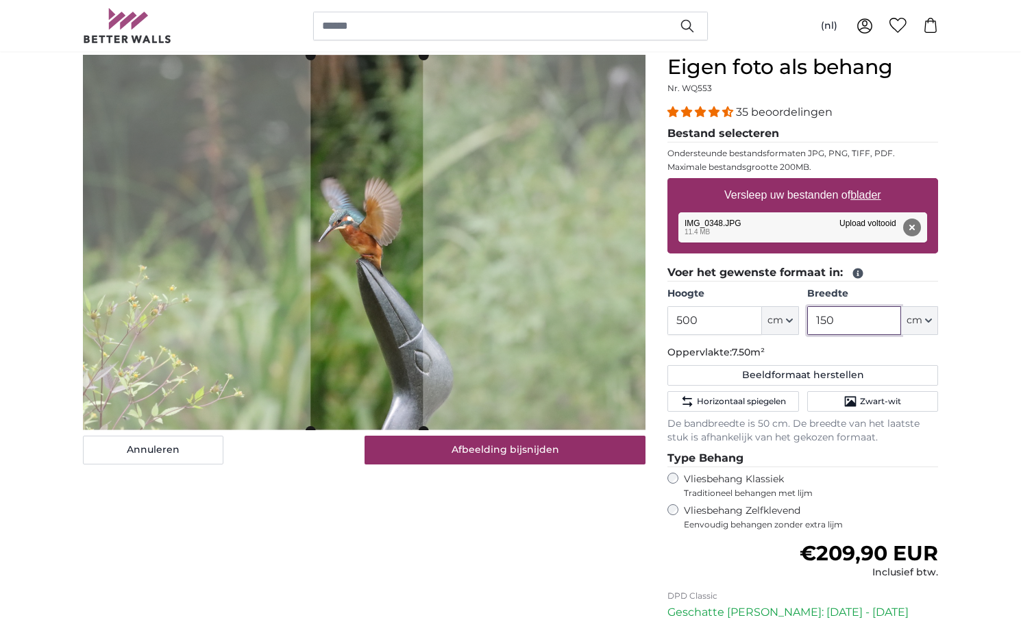
click at [400, 327] on cropper-handle at bounding box center [366, 243] width 112 height 375
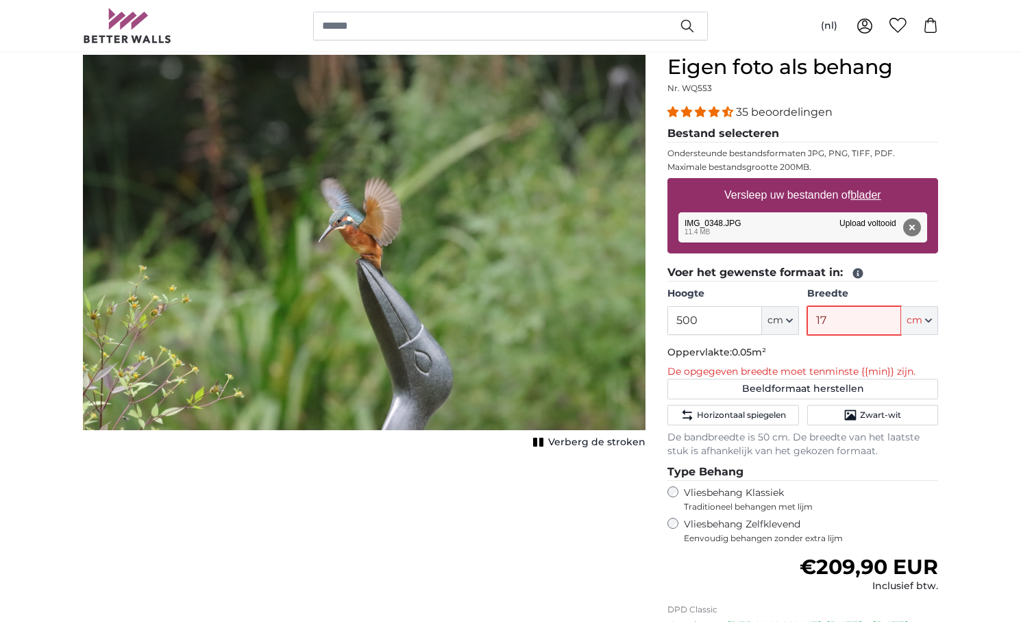
type input "175"
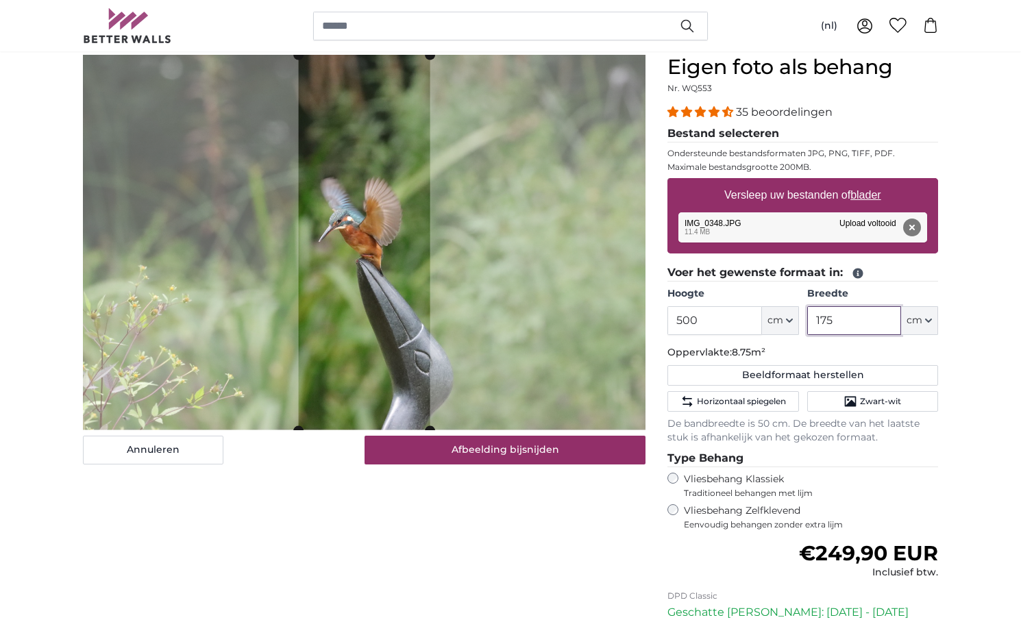
click at [400, 334] on cropper-handle at bounding box center [365, 242] width 132 height 375
click at [399, 334] on cropper-handle at bounding box center [363, 242] width 132 height 375
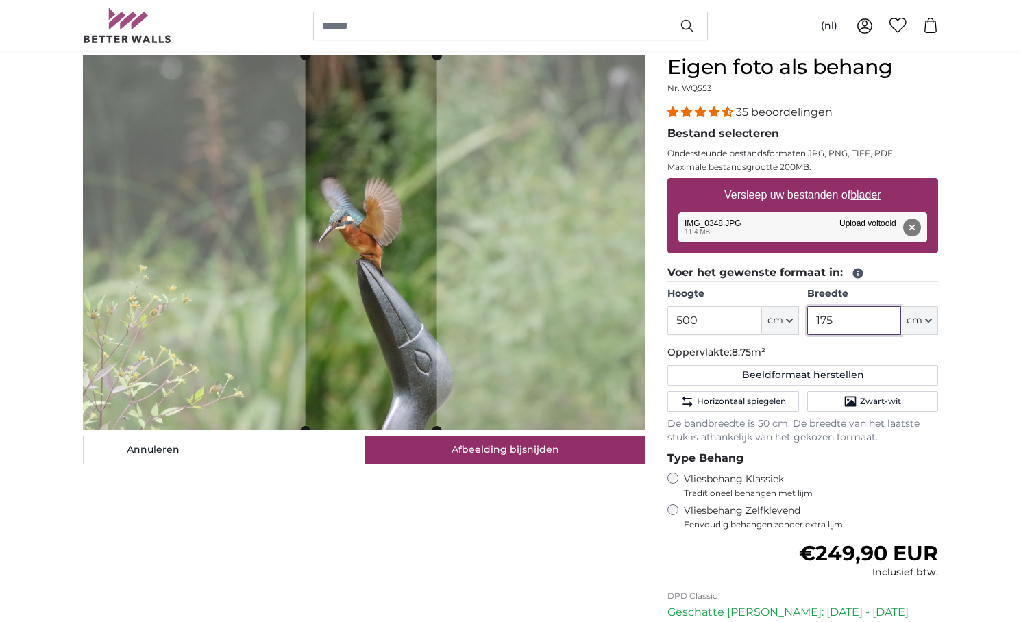
click at [407, 334] on cropper-handle at bounding box center [372, 243] width 132 height 375
